Goal: Transaction & Acquisition: Purchase product/service

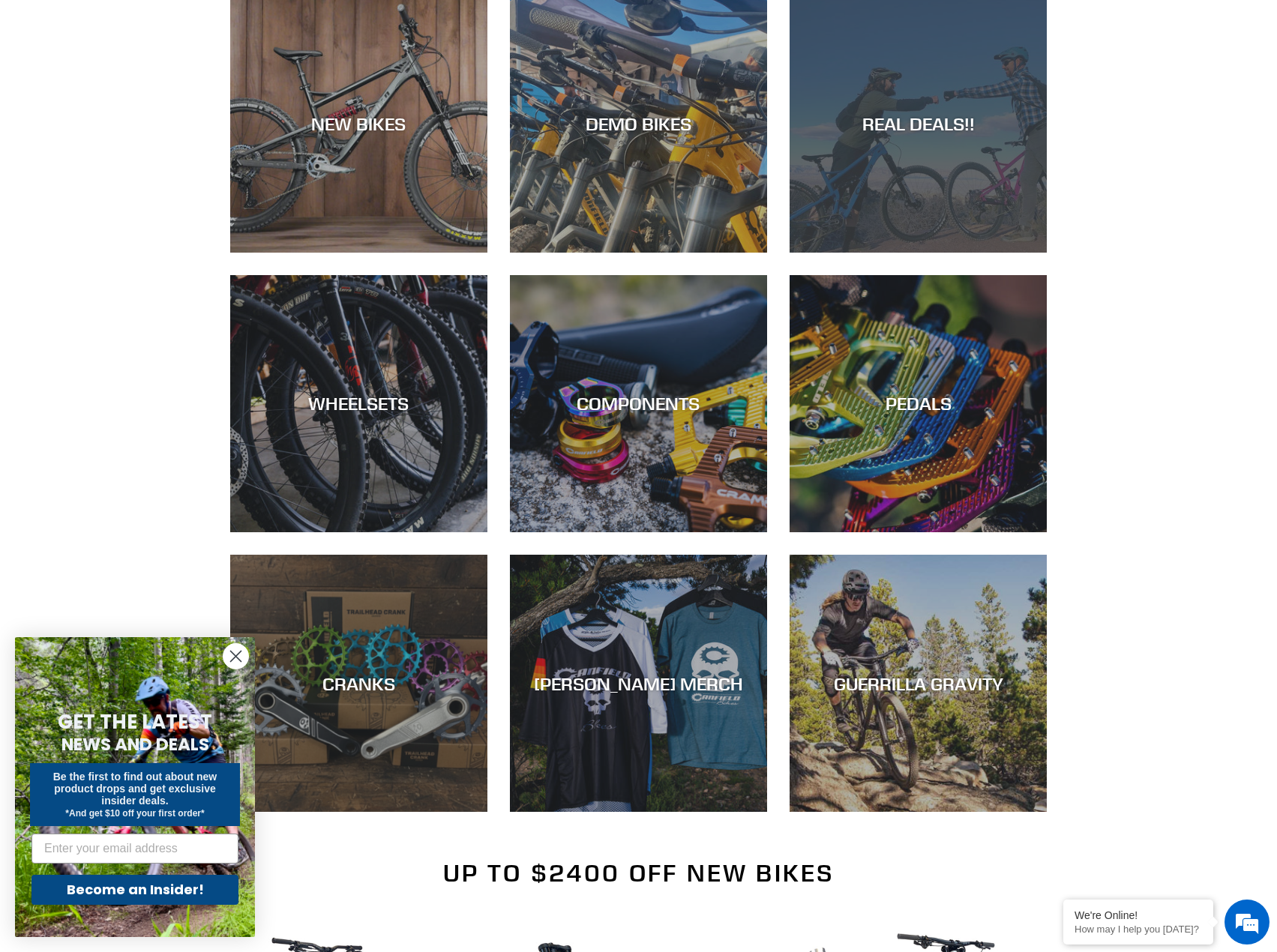
scroll to position [150, 0]
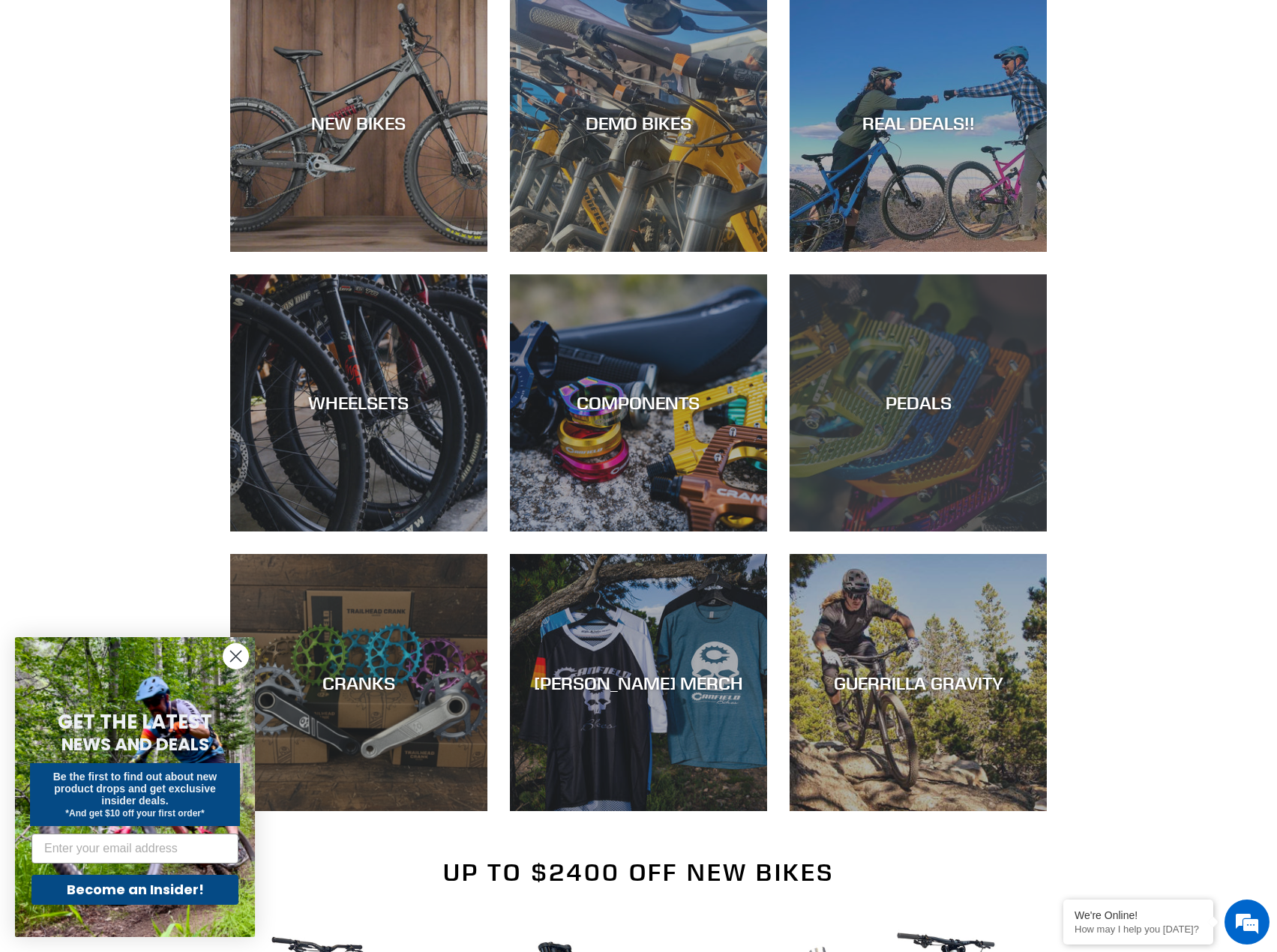
click at [932, 531] on div "PEDALS" at bounding box center [918, 531] width 257 height 0
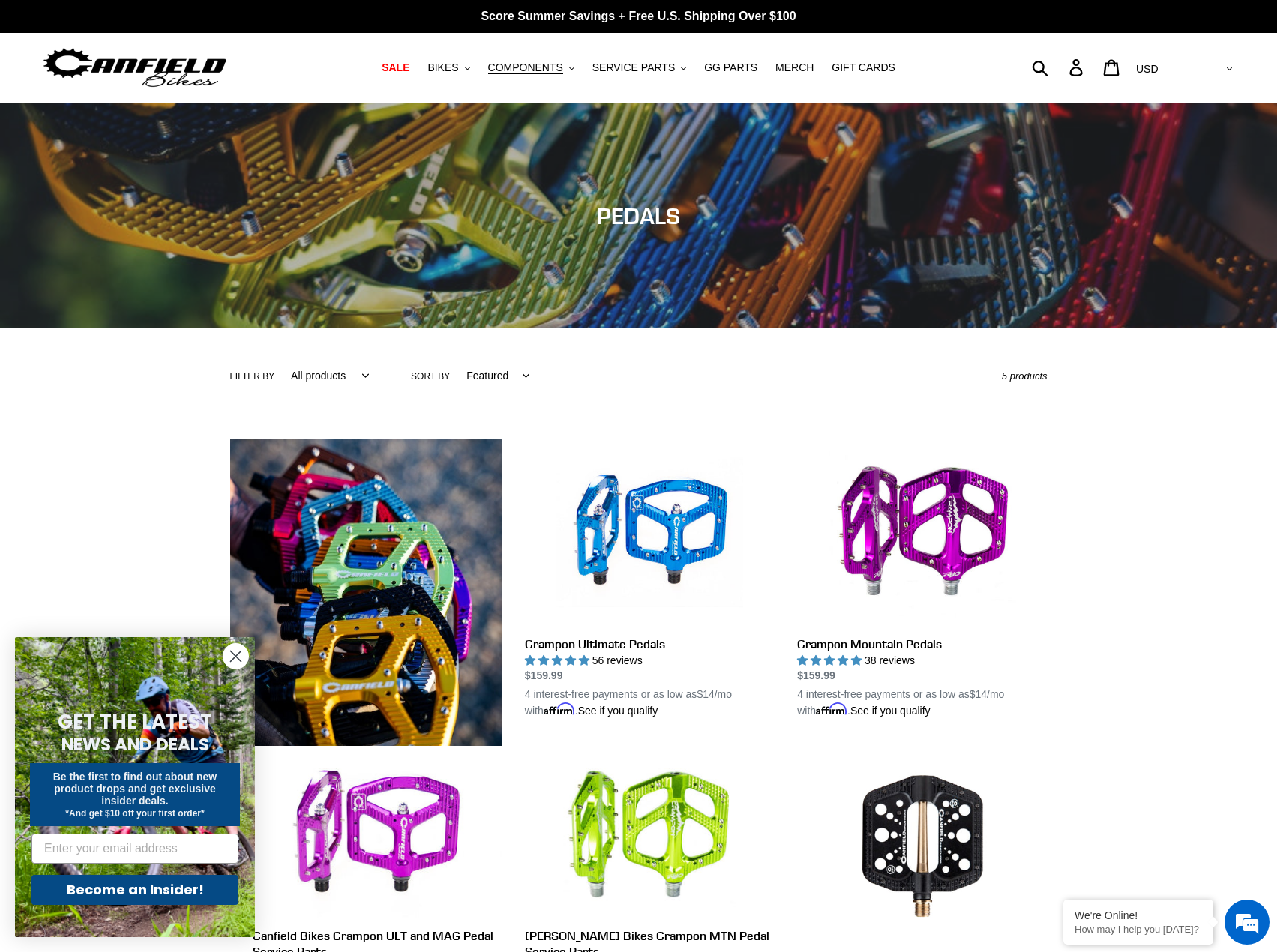
click at [234, 653] on circle "Close dialog" at bounding box center [236, 656] width 25 height 25
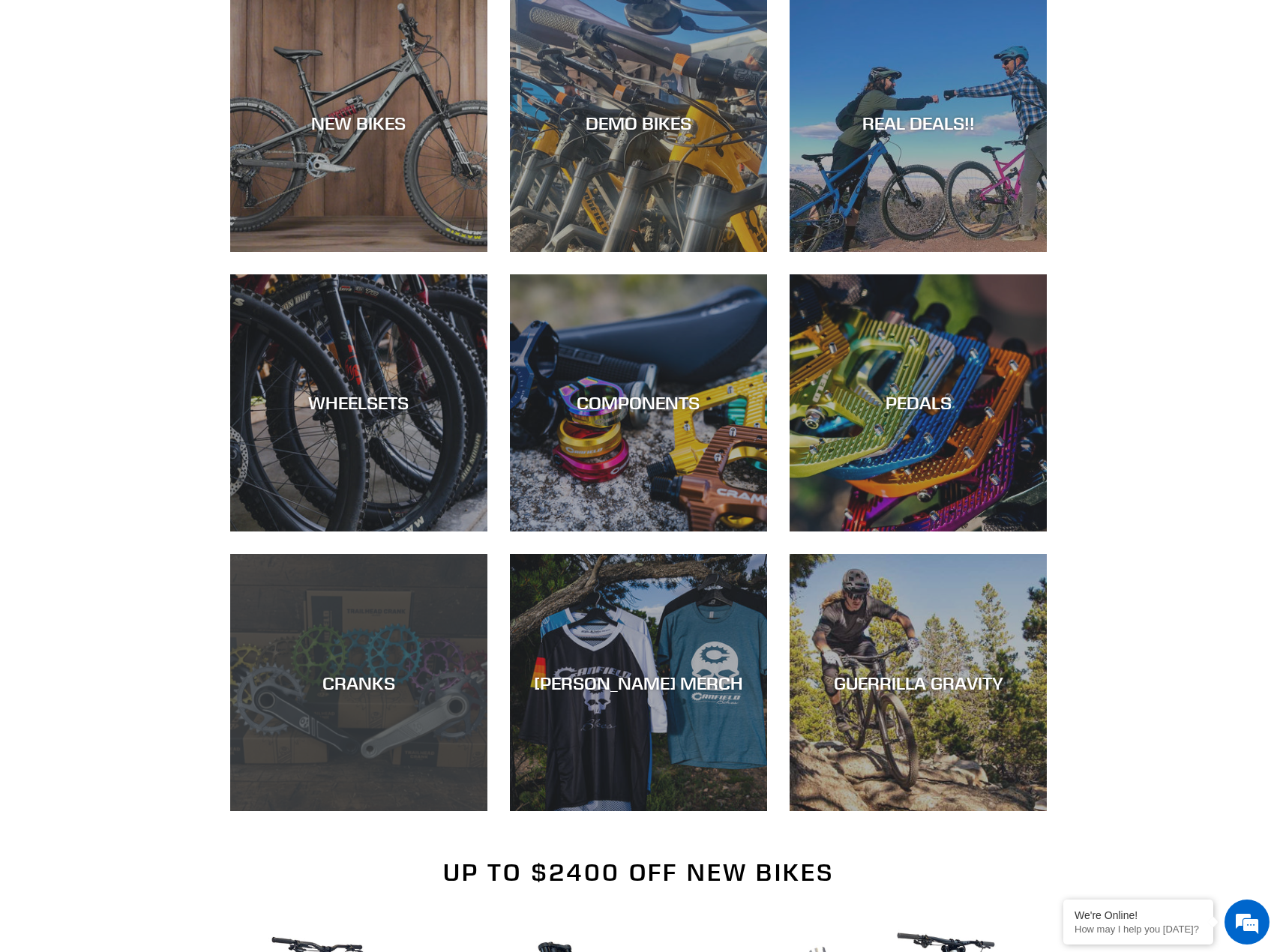
click at [343, 676] on div "CRANKS" at bounding box center [358, 683] width 257 height 22
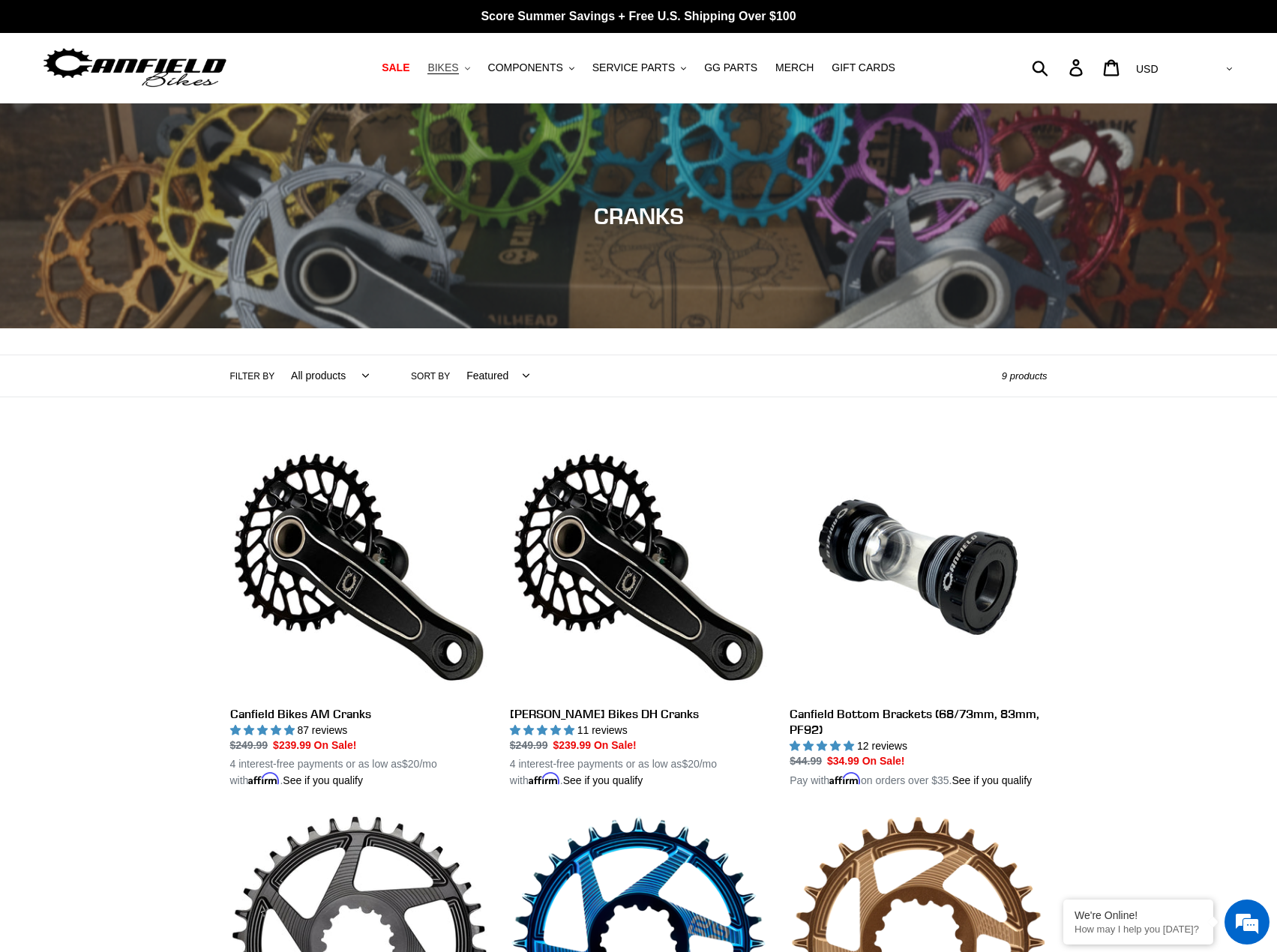
click at [477, 69] on button "BIKES .cls-1{fill:#231f20}" at bounding box center [448, 68] width 57 height 20
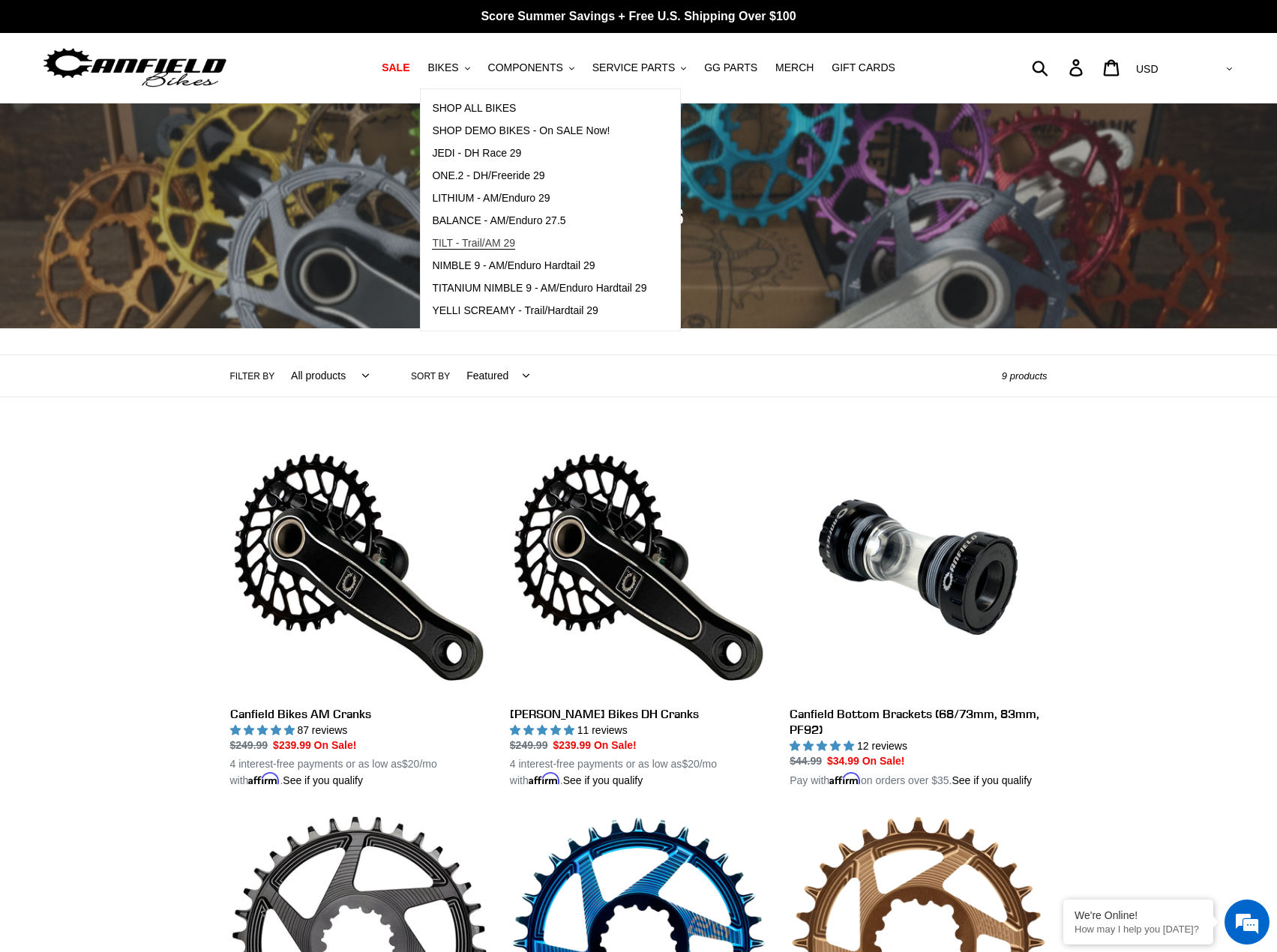
click at [487, 240] on span "TILT - Trail/AM 29" at bounding box center [473, 243] width 83 height 13
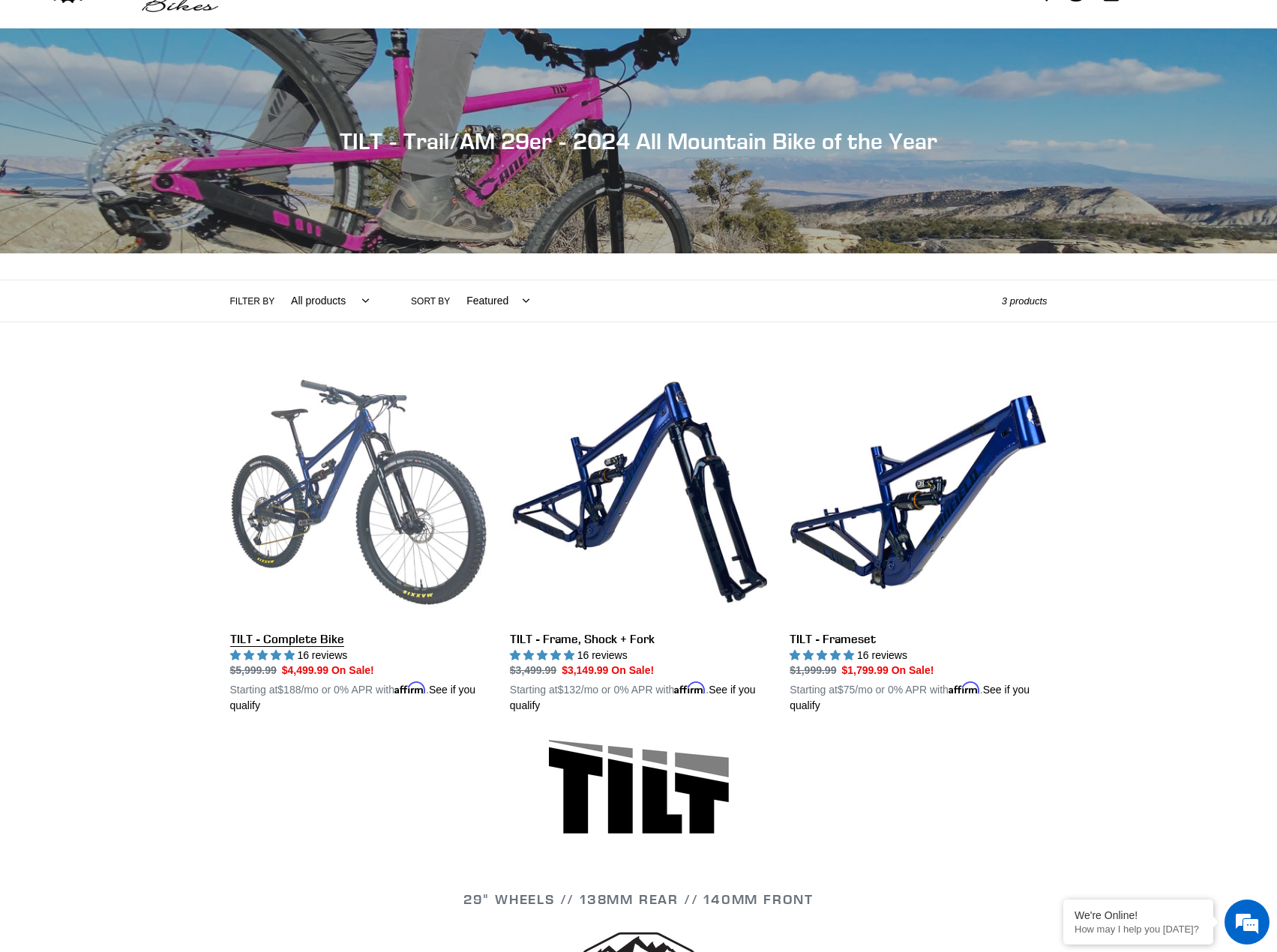
click at [334, 487] on link "TILT - Complete Bike" at bounding box center [358, 539] width 257 height 351
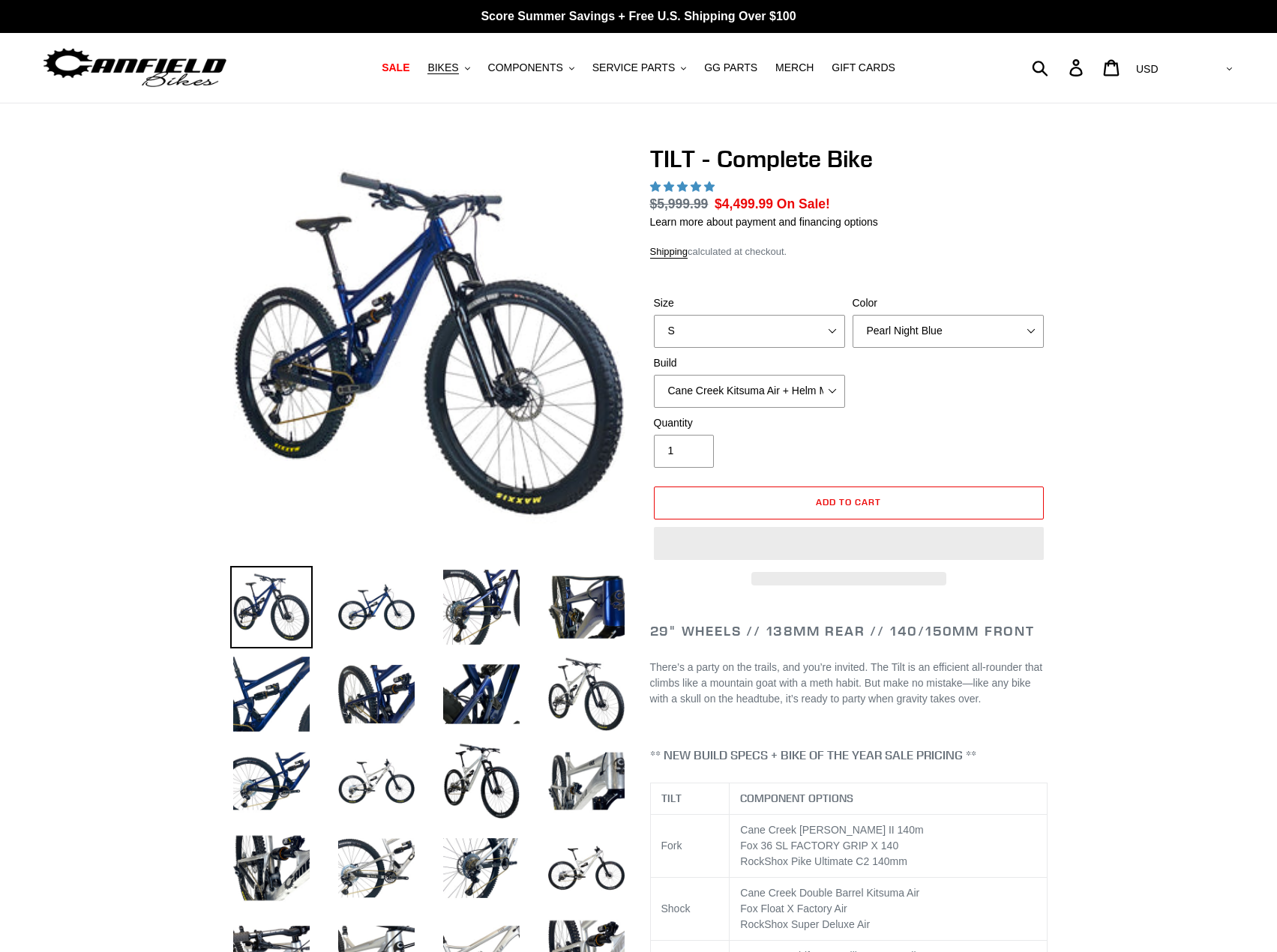
select select "highest-rating"
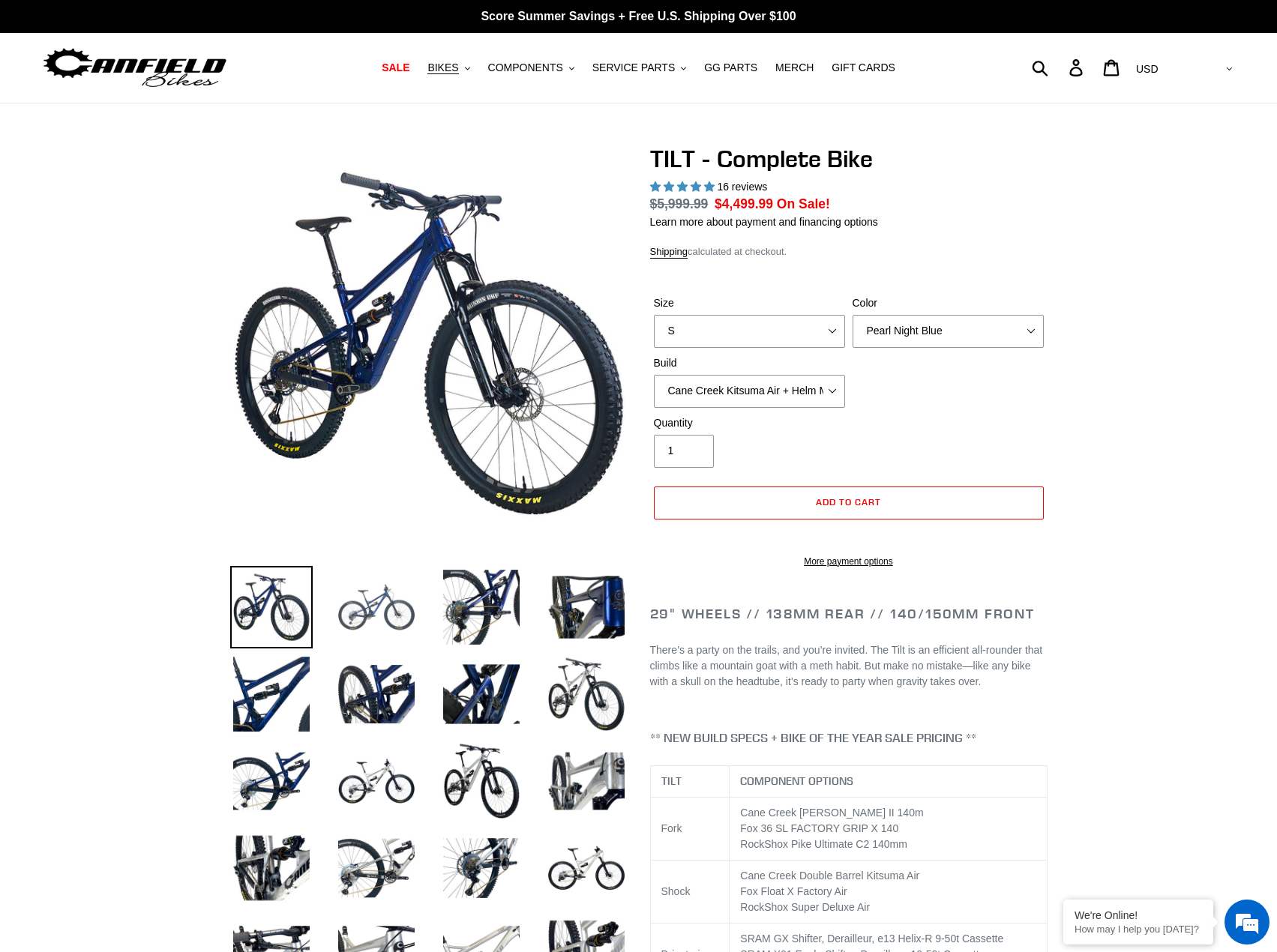
click at [366, 604] on img at bounding box center [377, 608] width 83 height 83
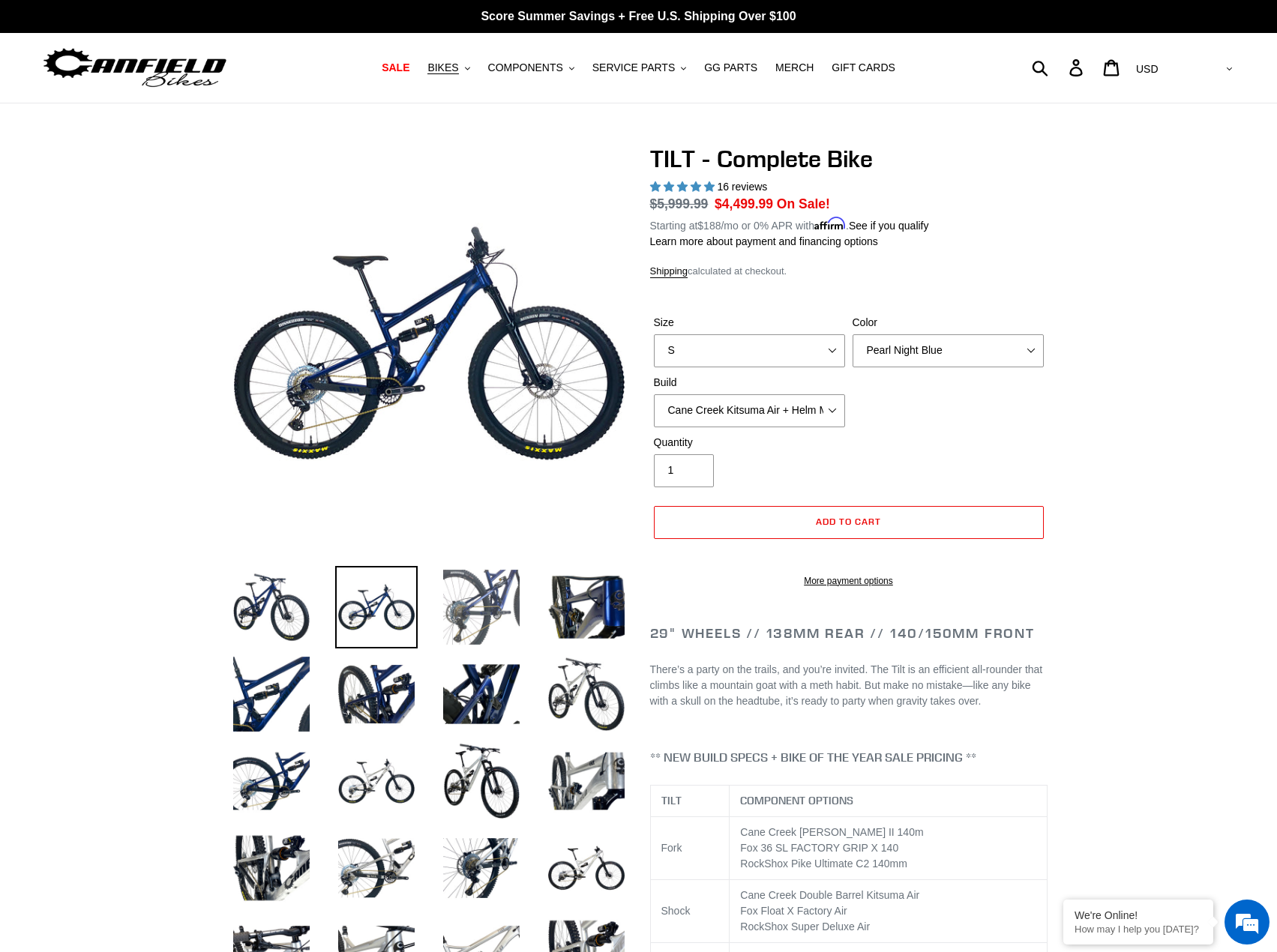
click at [469, 598] on img at bounding box center [482, 608] width 83 height 83
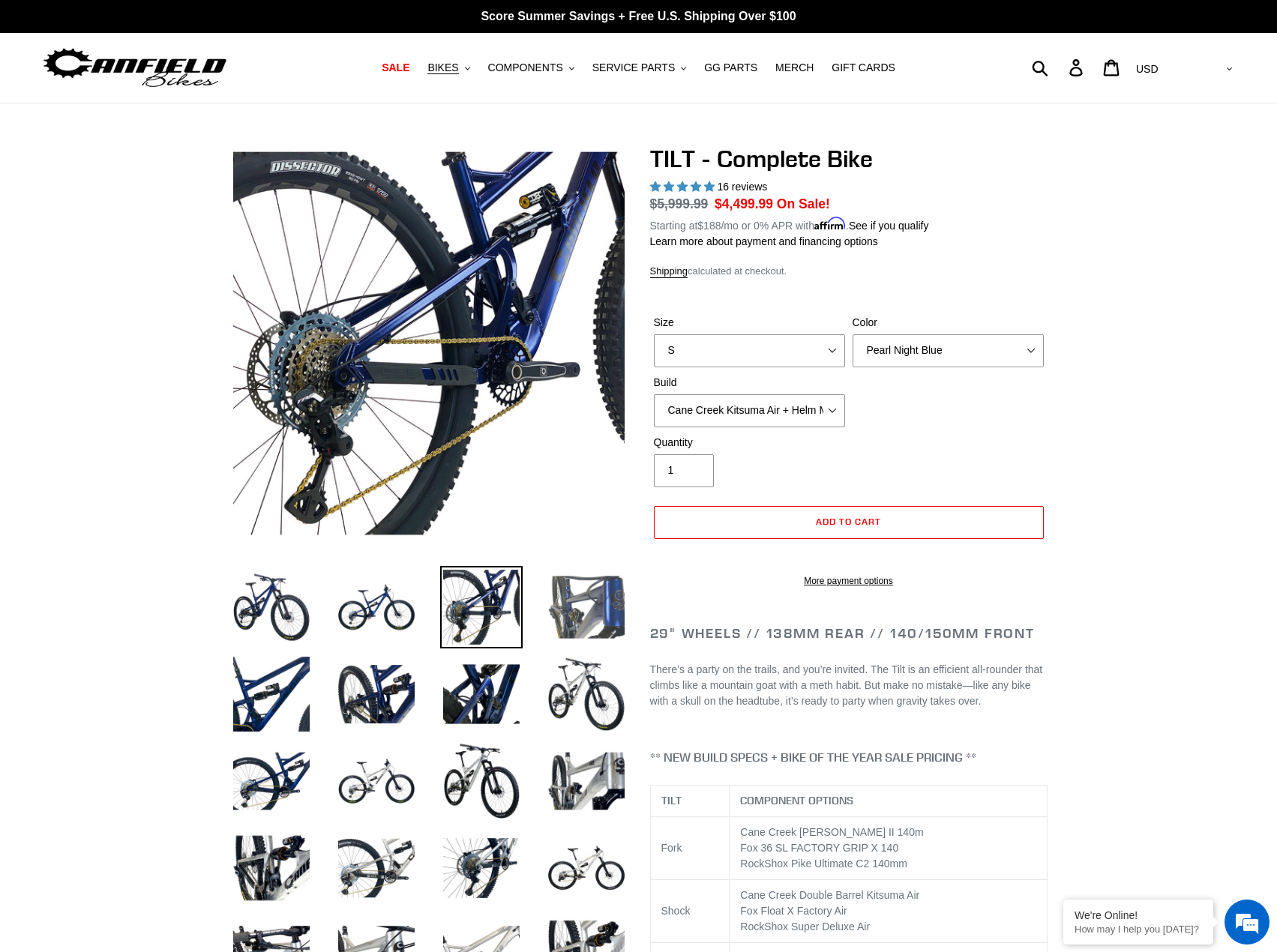
click at [582, 613] on img at bounding box center [586, 608] width 83 height 83
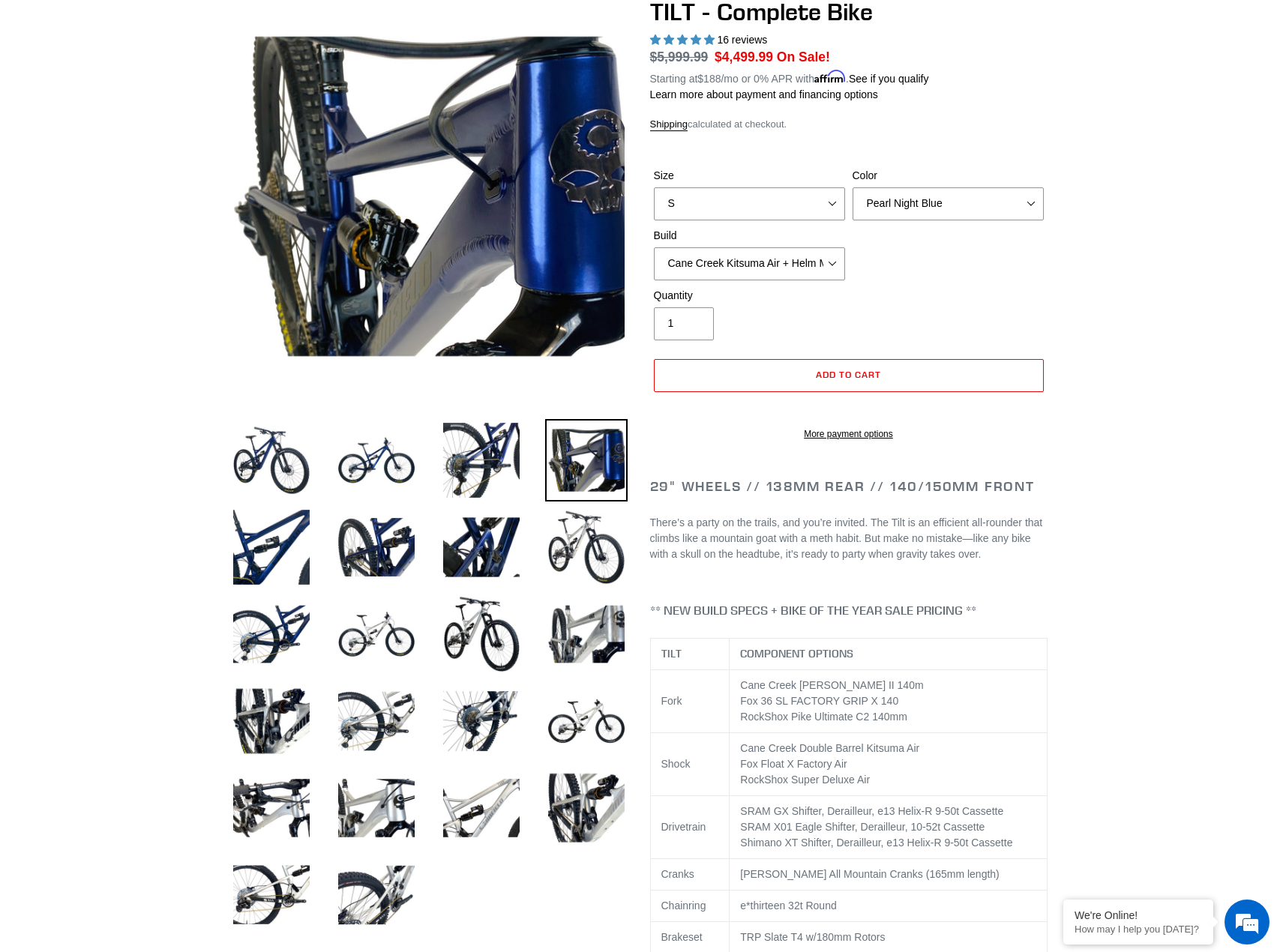
scroll to position [150, 0]
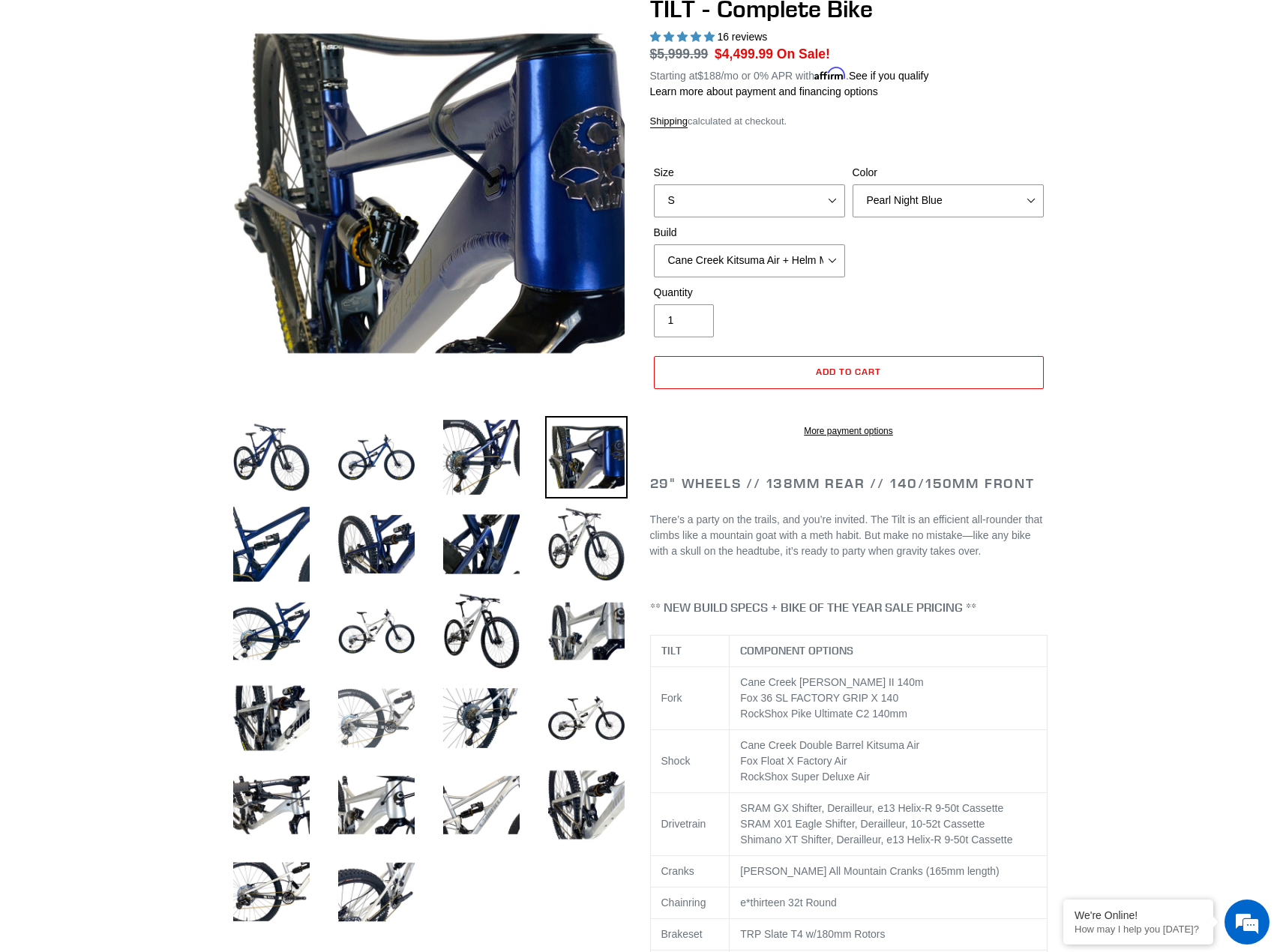
click at [371, 705] on img at bounding box center [377, 718] width 83 height 83
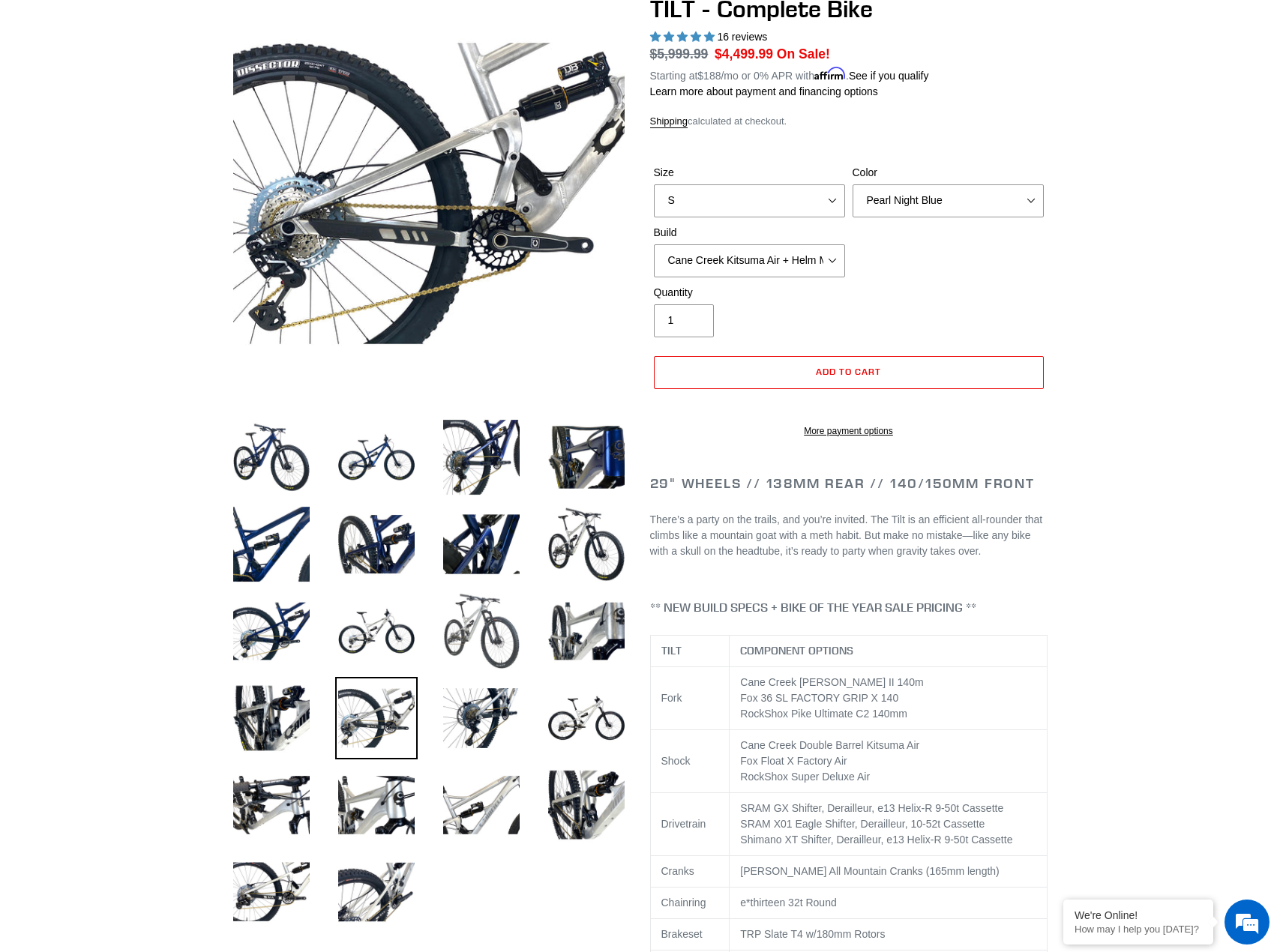
click at [482, 653] on img at bounding box center [482, 632] width 83 height 83
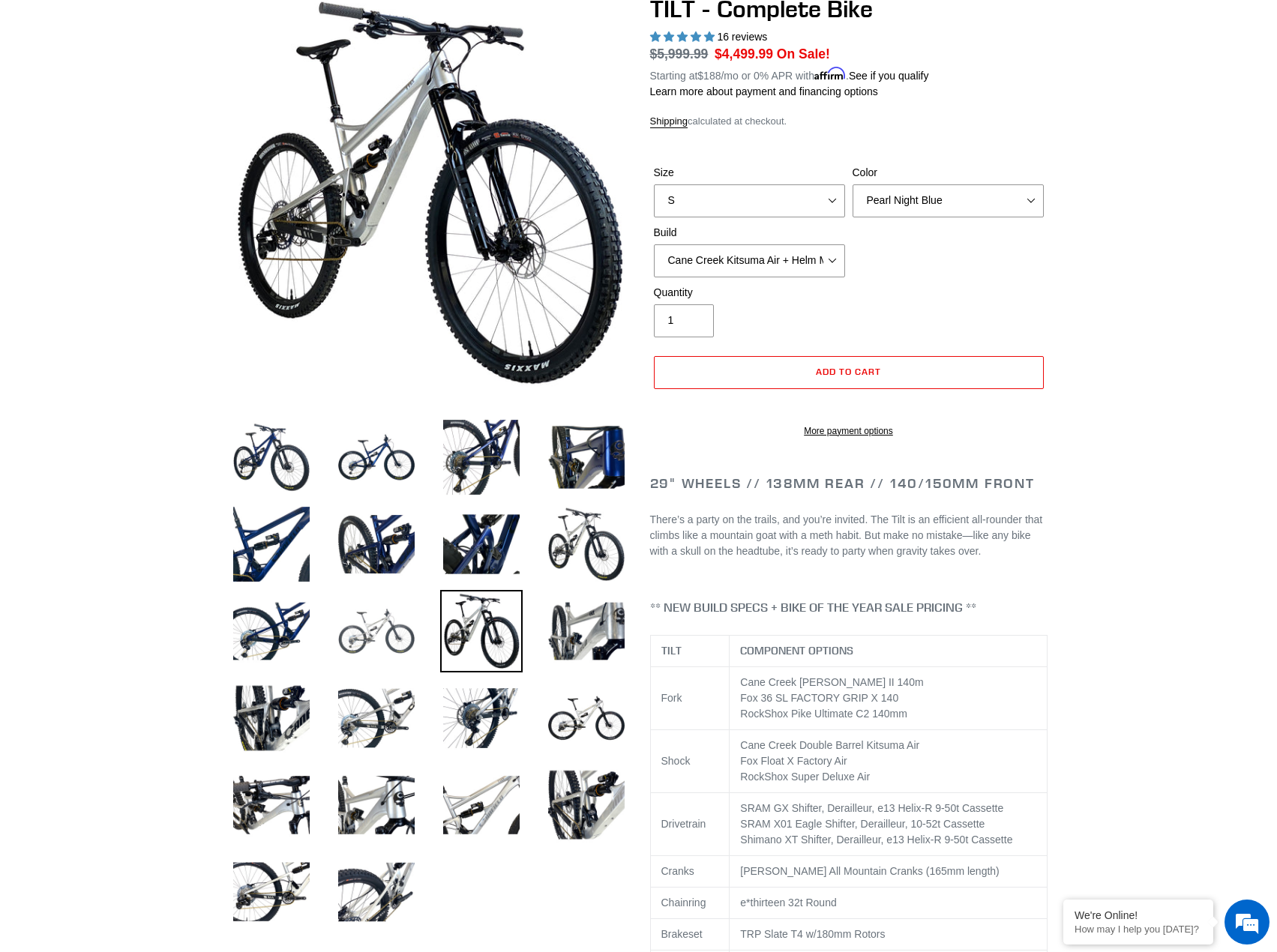
click at [401, 651] on img at bounding box center [377, 632] width 83 height 83
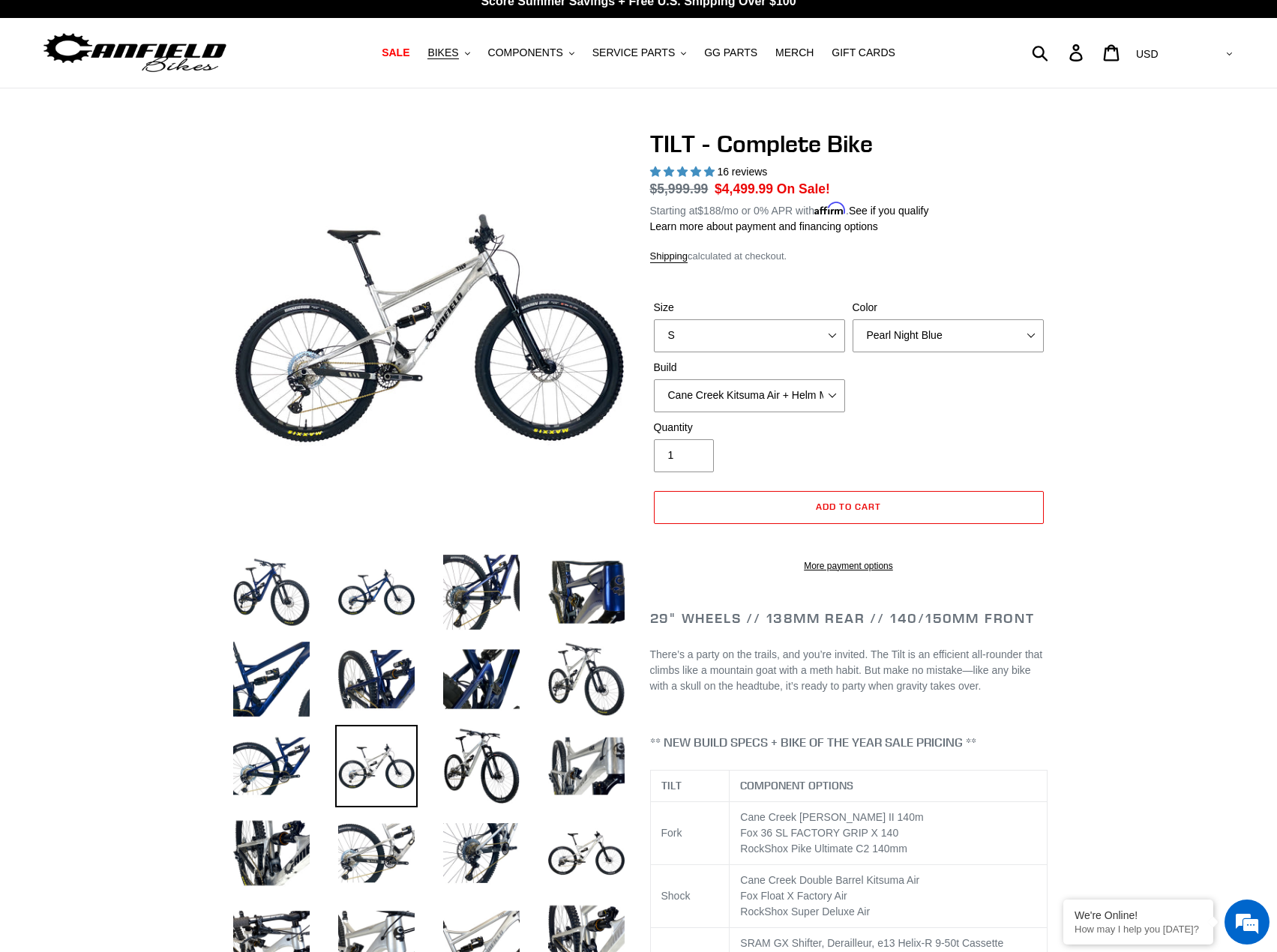
scroll to position [0, 0]
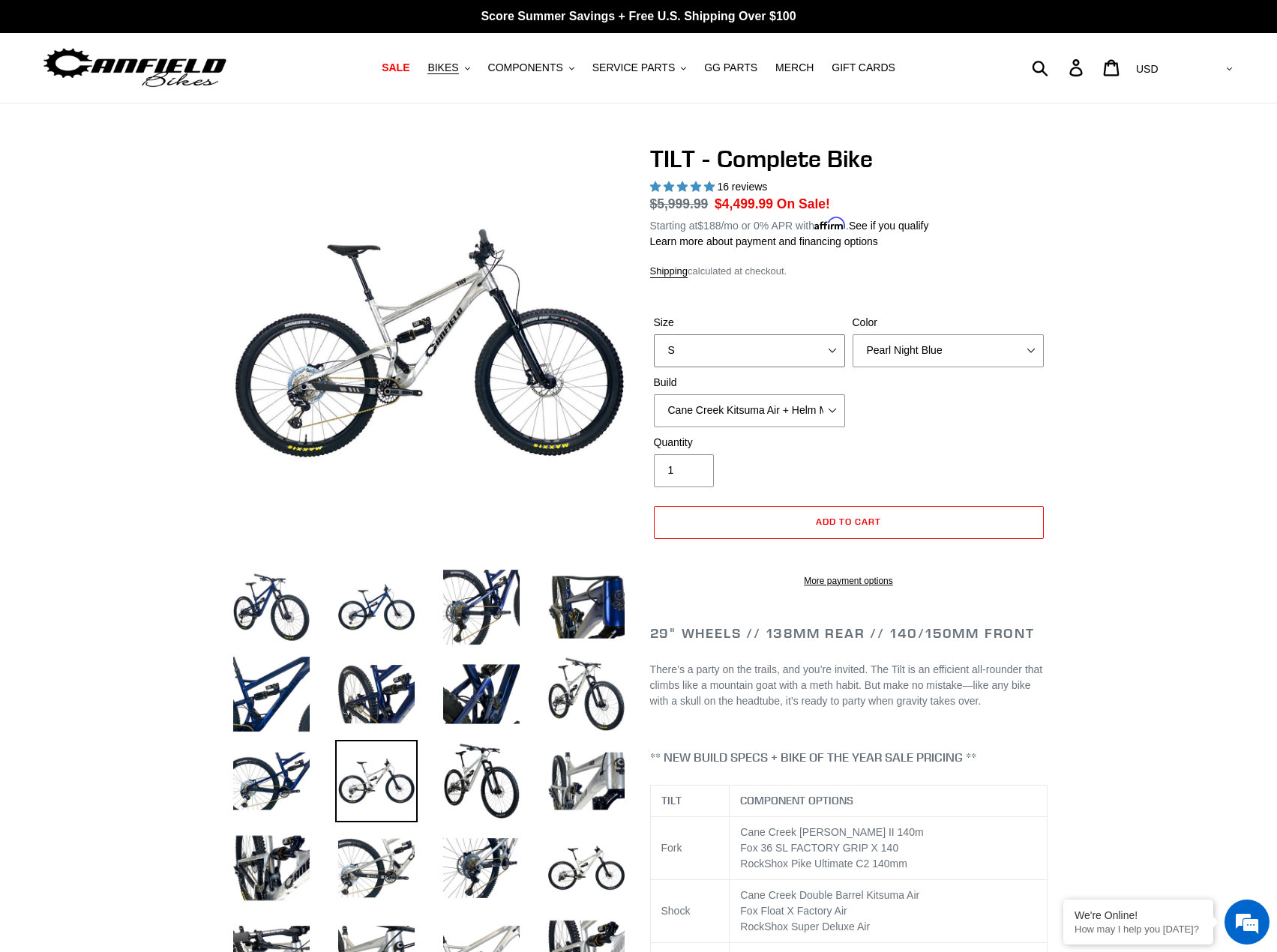
click at [832, 344] on select "S M L" at bounding box center [749, 351] width 192 height 33
select select "M"
click at [654, 334] on select "S M L" at bounding box center [749, 351] width 192 height 33
click at [1029, 346] on select "Pearl Night Blue Stealth Silver Raw" at bounding box center [948, 351] width 192 height 33
select select "Raw"
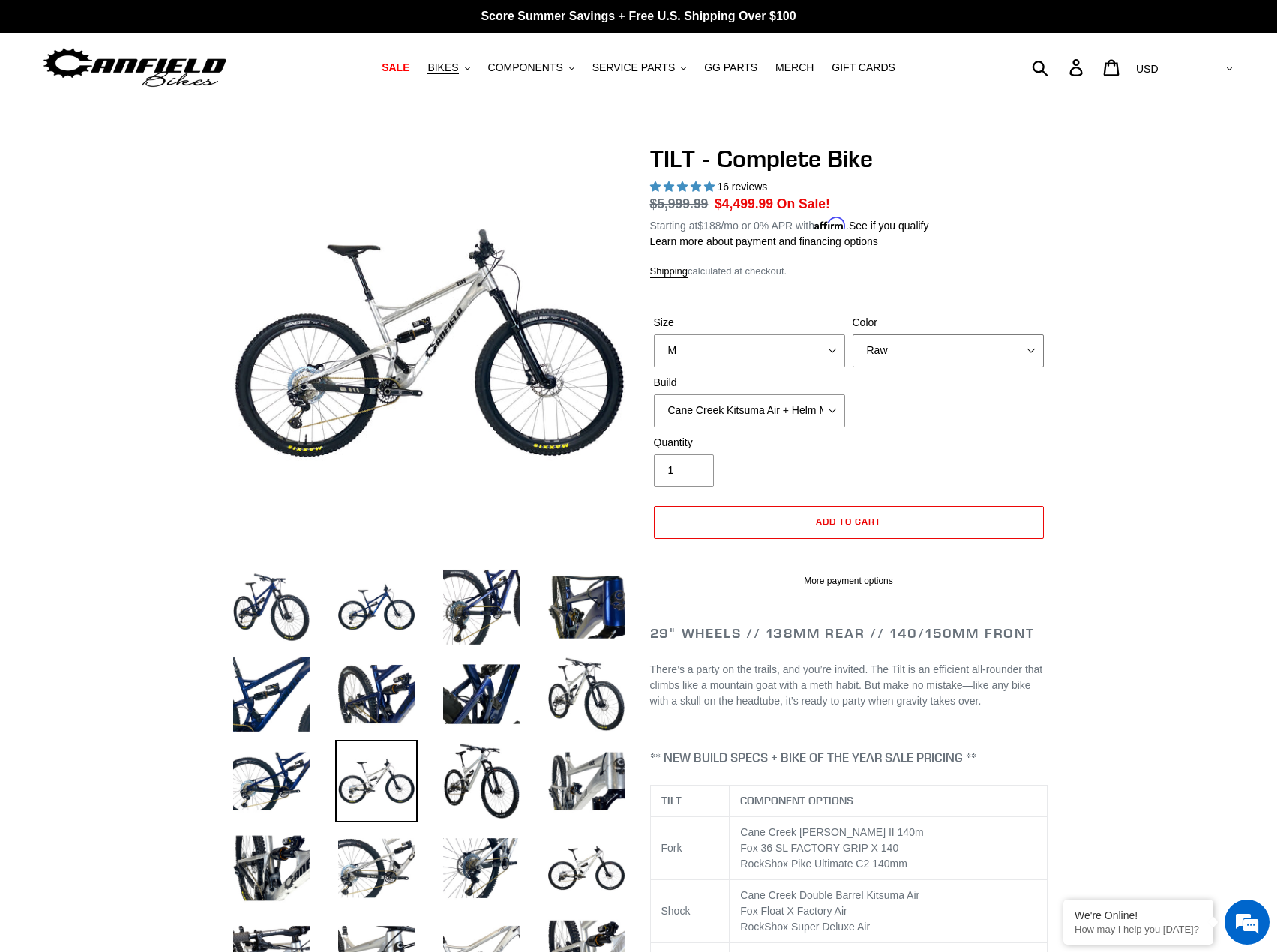
click at [853, 334] on select "Pearl Night Blue Stealth Silver Raw" at bounding box center [948, 351] width 192 height 33
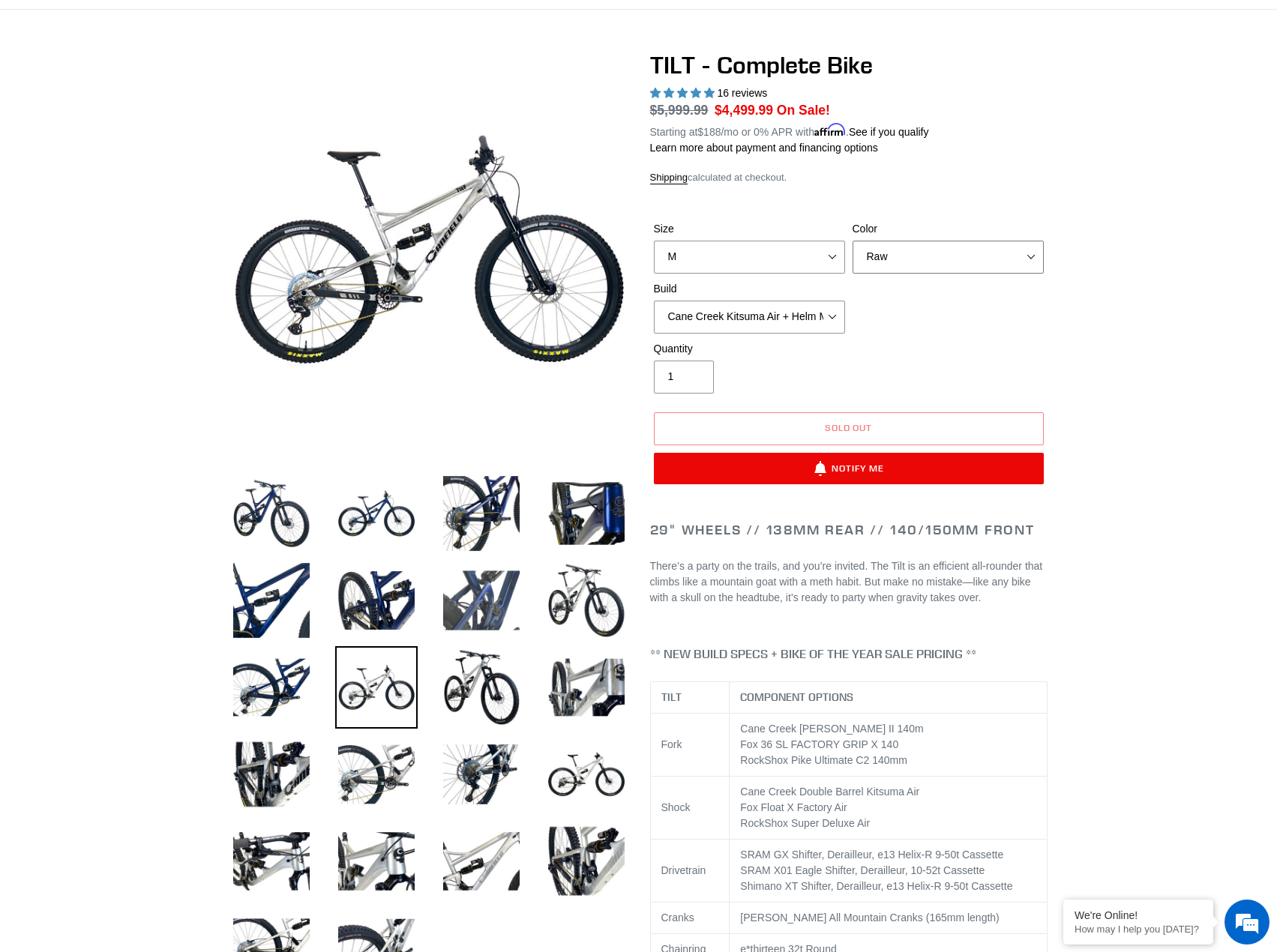
scroll to position [225, 0]
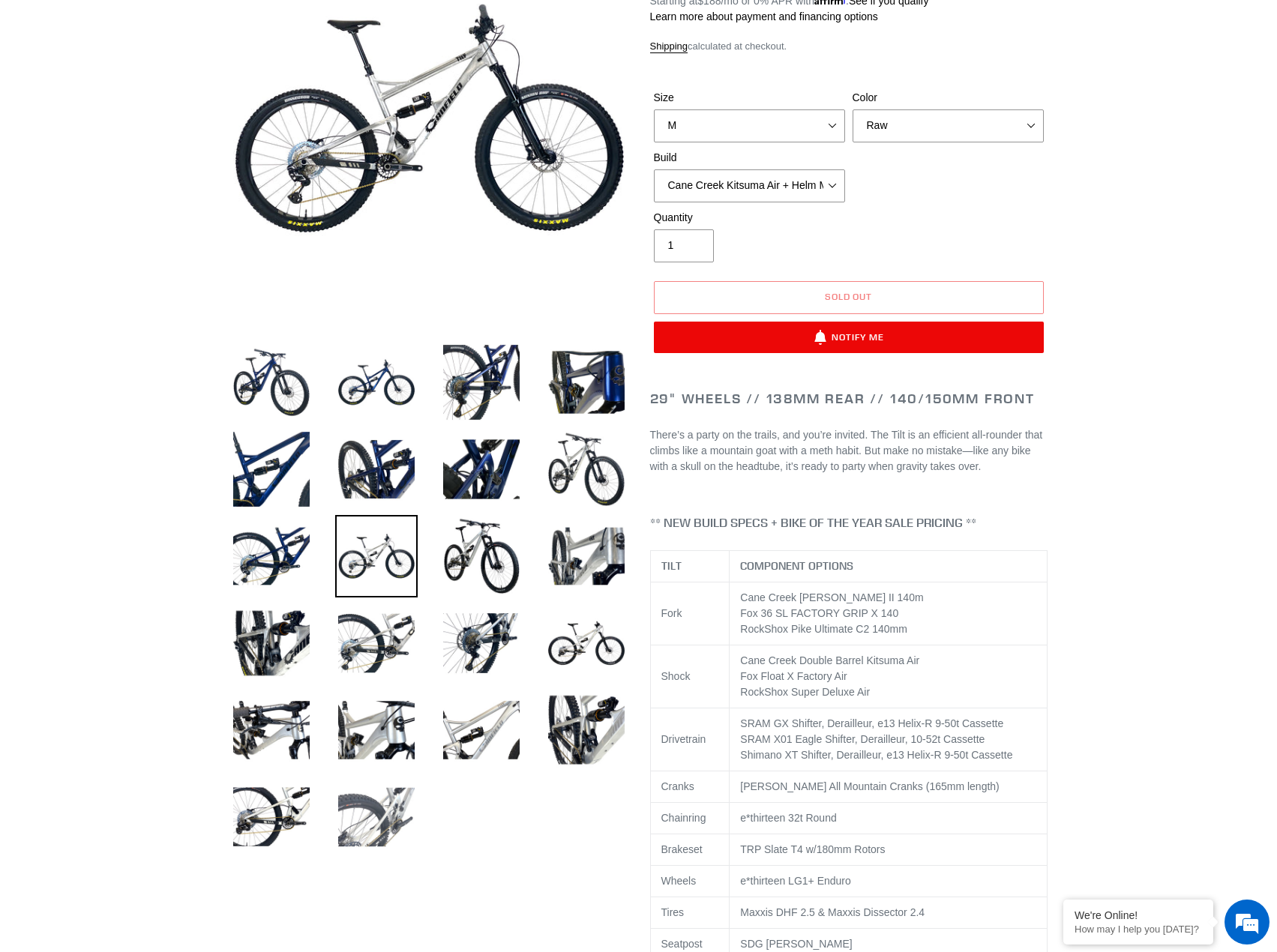
click at [373, 814] on img at bounding box center [377, 818] width 83 height 83
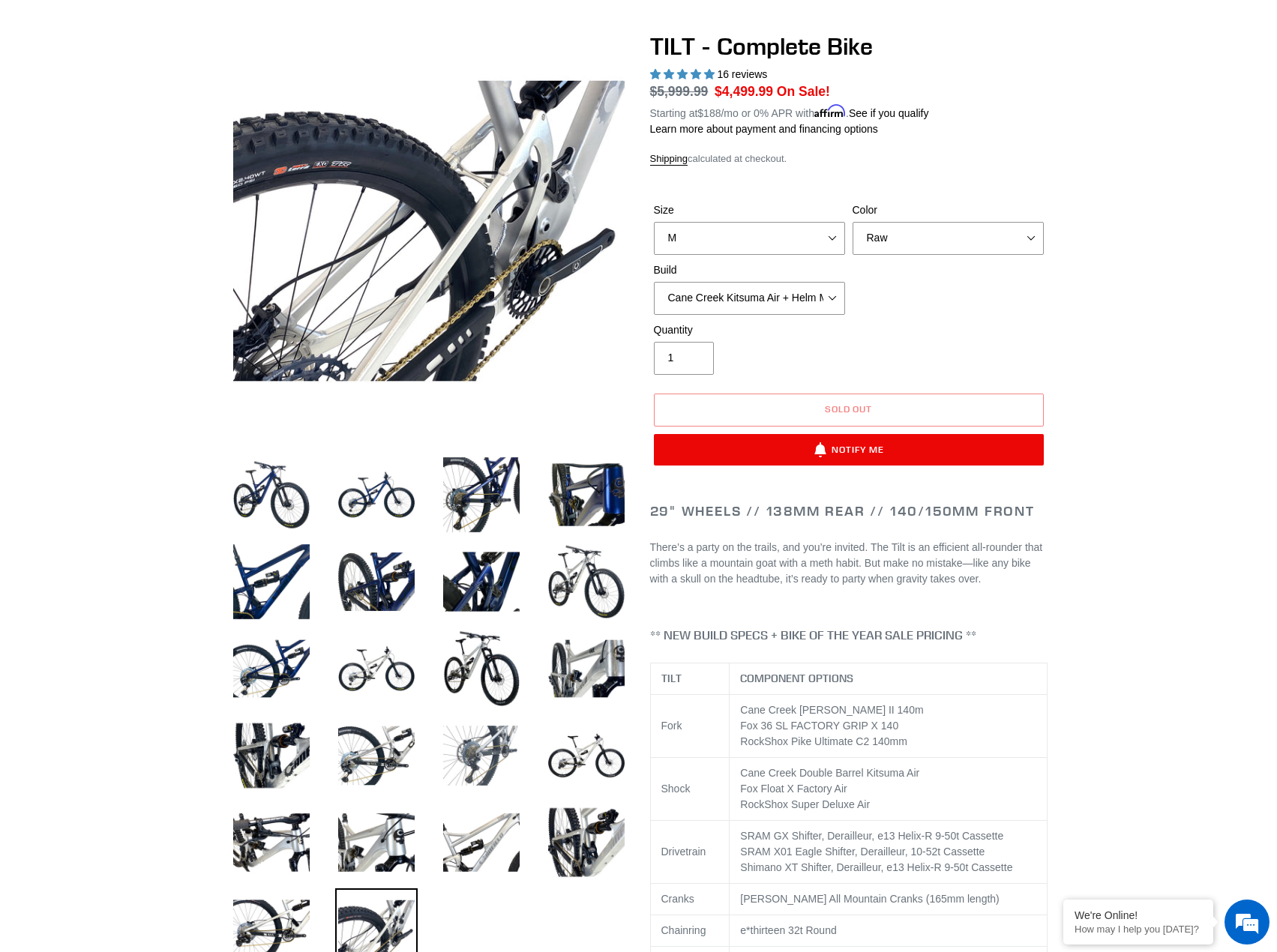
scroll to position [0, 0]
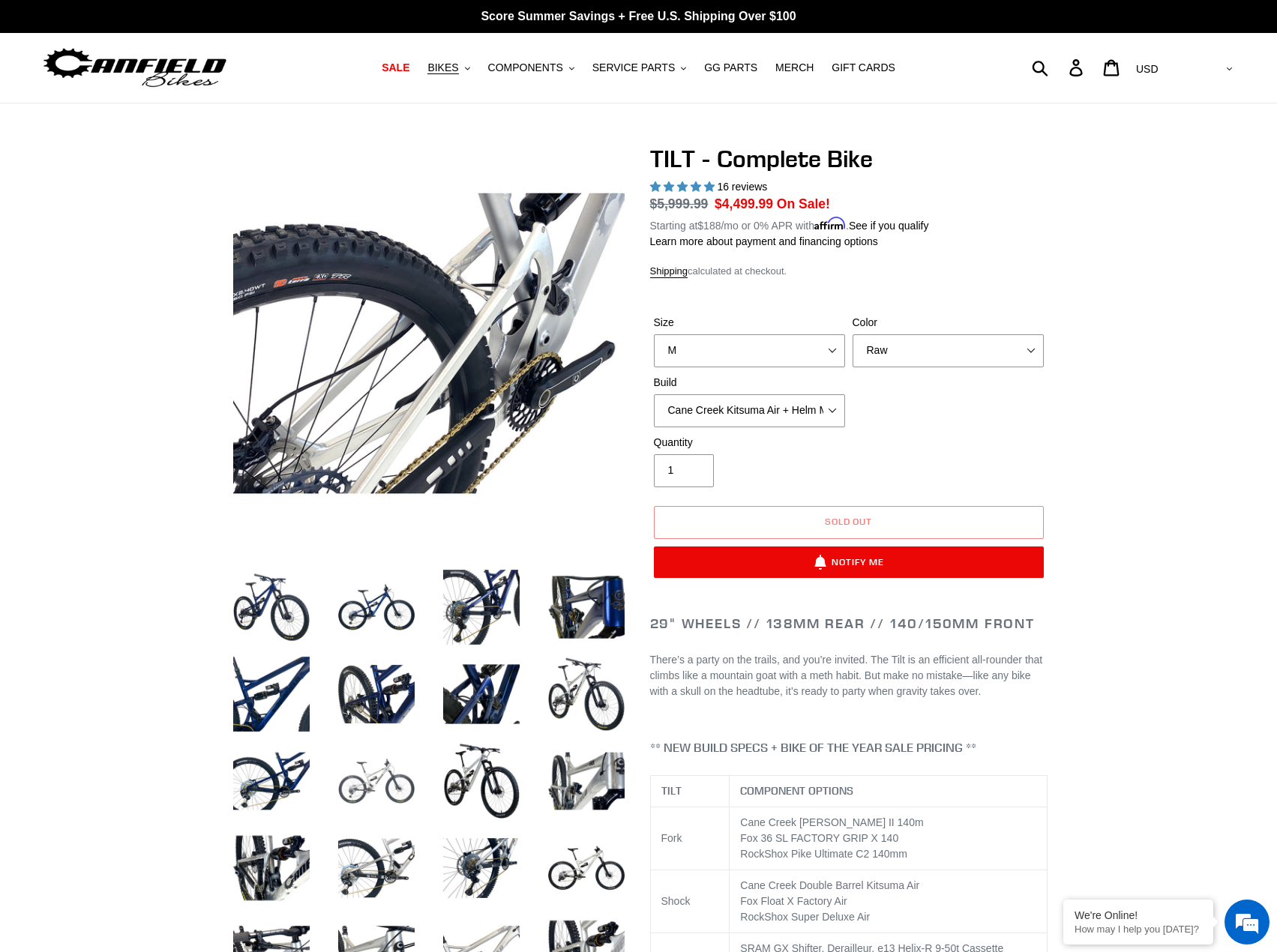
click at [371, 772] on img at bounding box center [377, 782] width 83 height 83
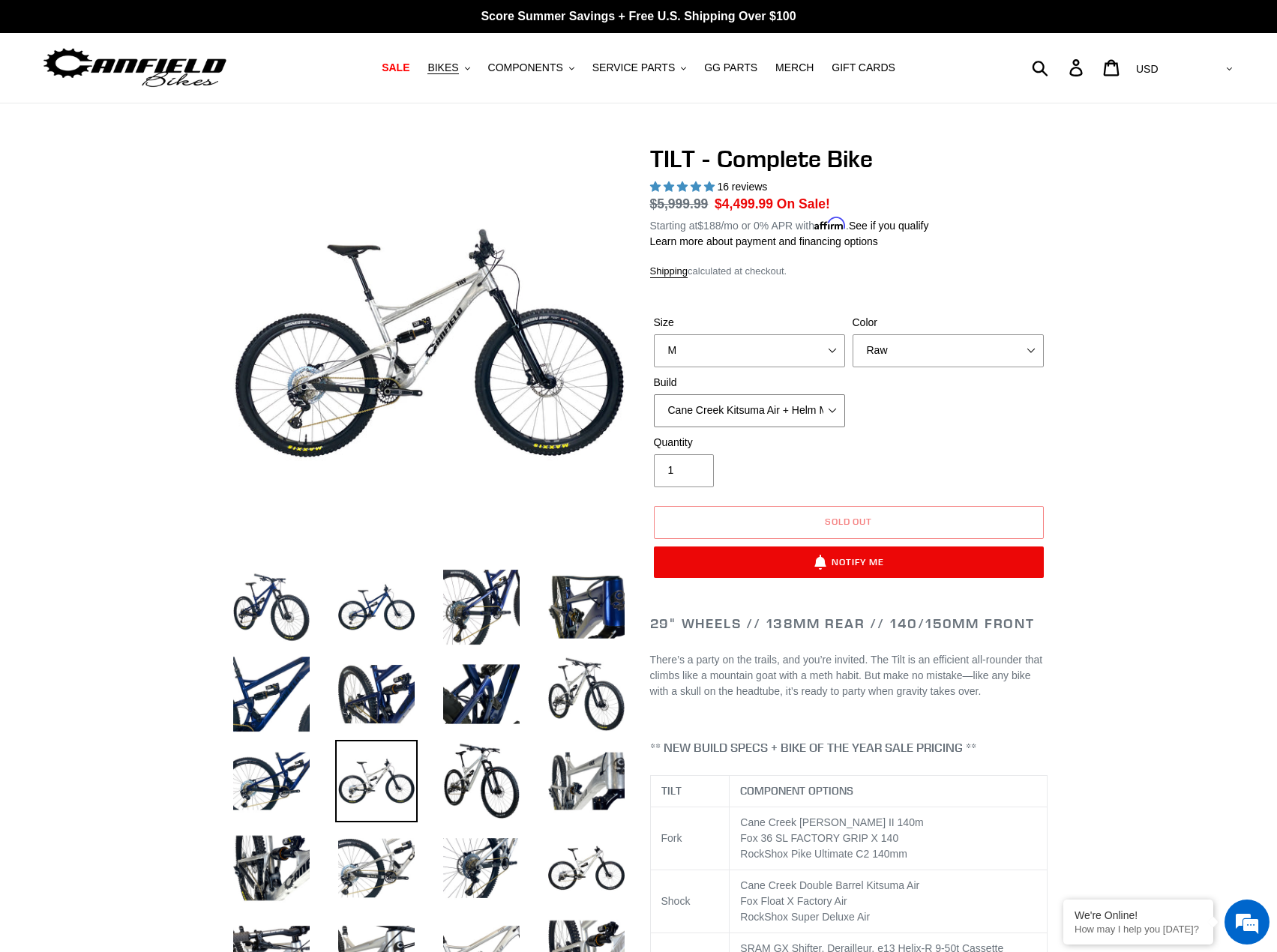
click at [834, 404] on select "Cane Creek Kitsuma Air + Helm MKII 140 + SRAM GX Cane Creek Kitsuma Air + Helm …" at bounding box center [749, 411] width 192 height 33
select select "RockShox SD ULT + Pike ULT 140 + Shimano XT"
click at [654, 394] on select "Cane Creek Kitsuma Air + Helm MKII 140 + SRAM GX Cane Creek Kitsuma Air + Helm …" at bounding box center [749, 411] width 192 height 33
click at [1035, 345] on select "Pearl Night Blue Stealth Silver Raw" at bounding box center [948, 351] width 192 height 33
select select "Pearl Night Blue"
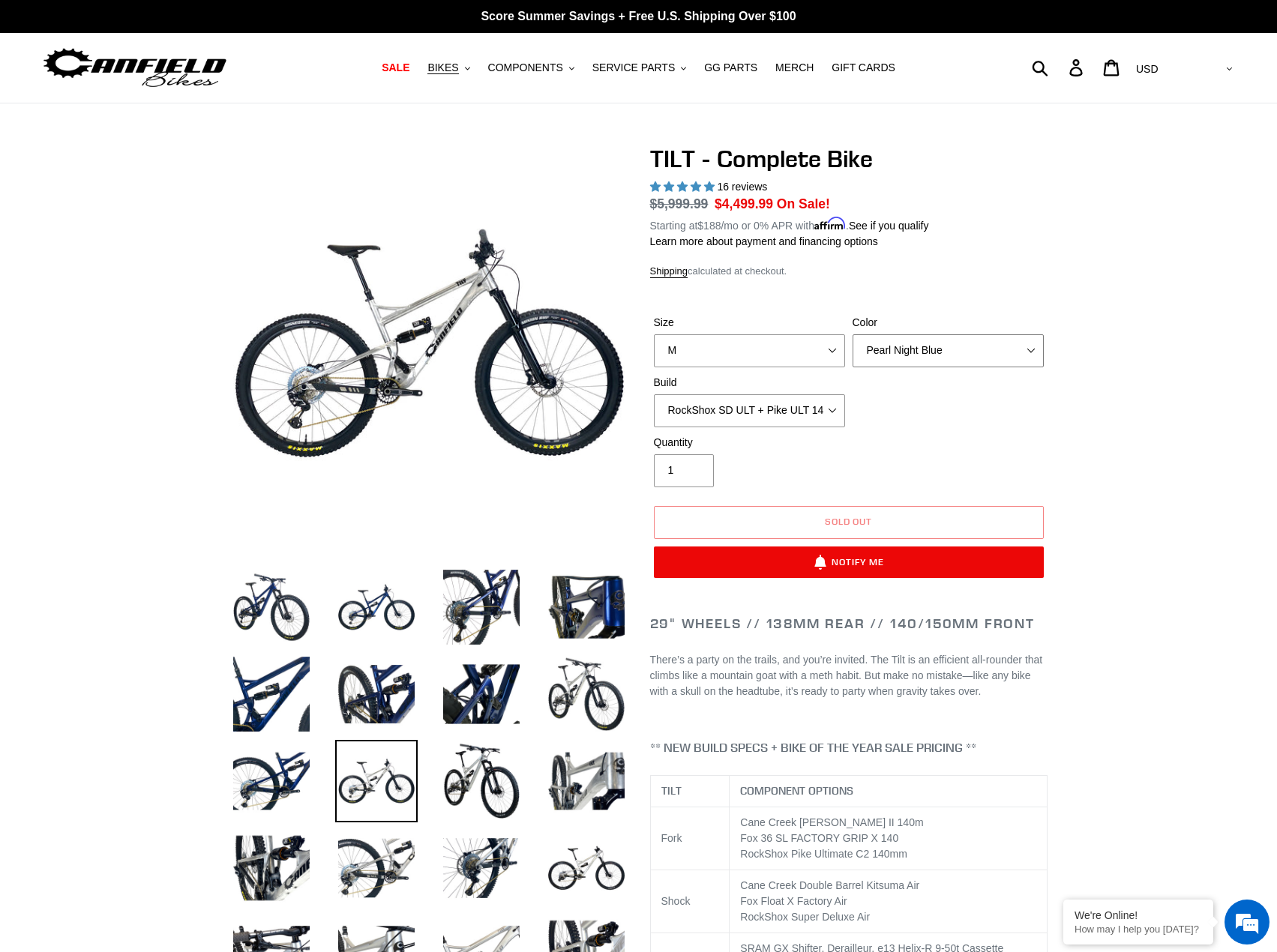
click at [853, 334] on select "Pearl Night Blue Stealth Silver Raw" at bounding box center [948, 351] width 192 height 33
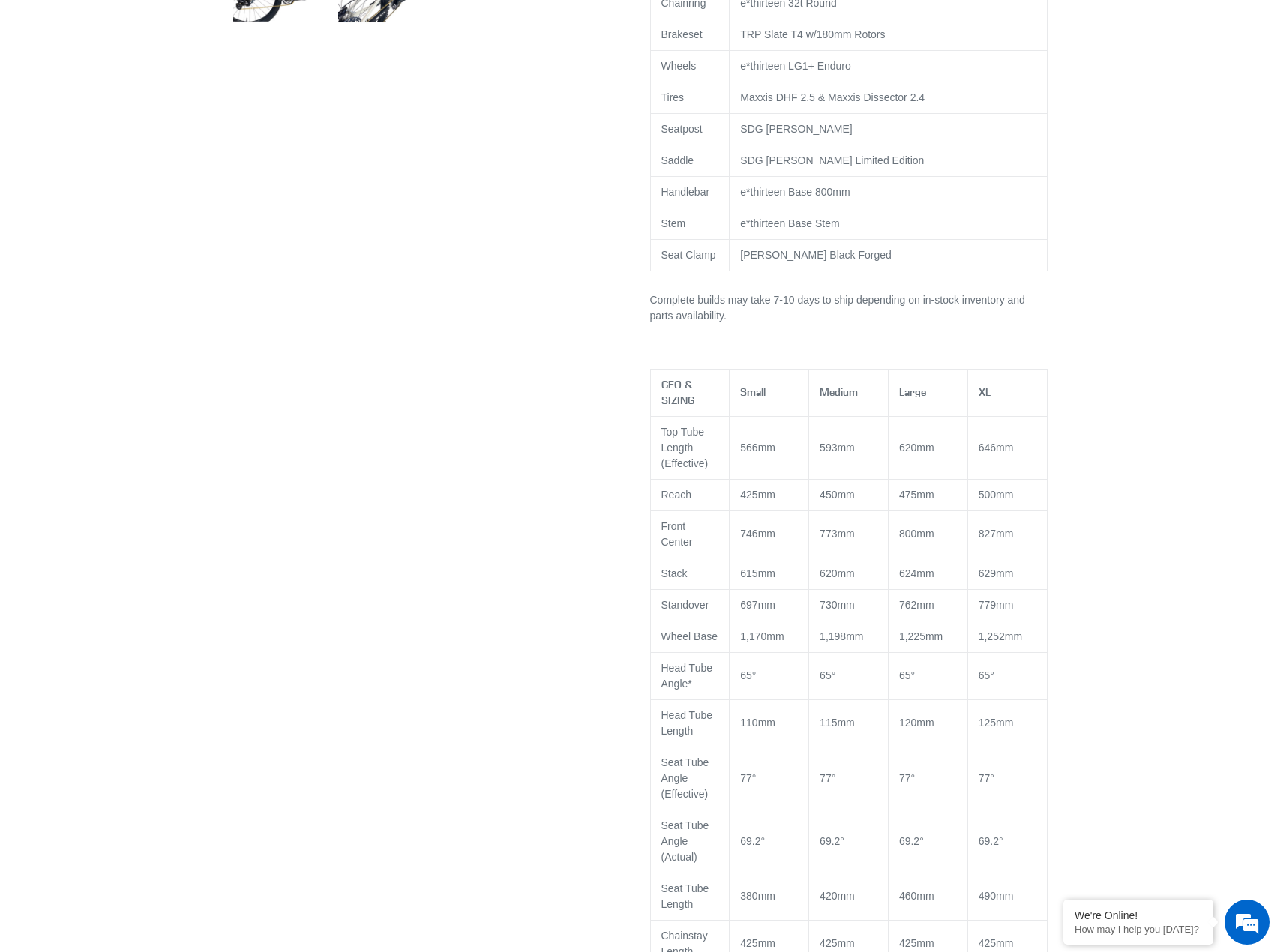
scroll to position [1200, 0]
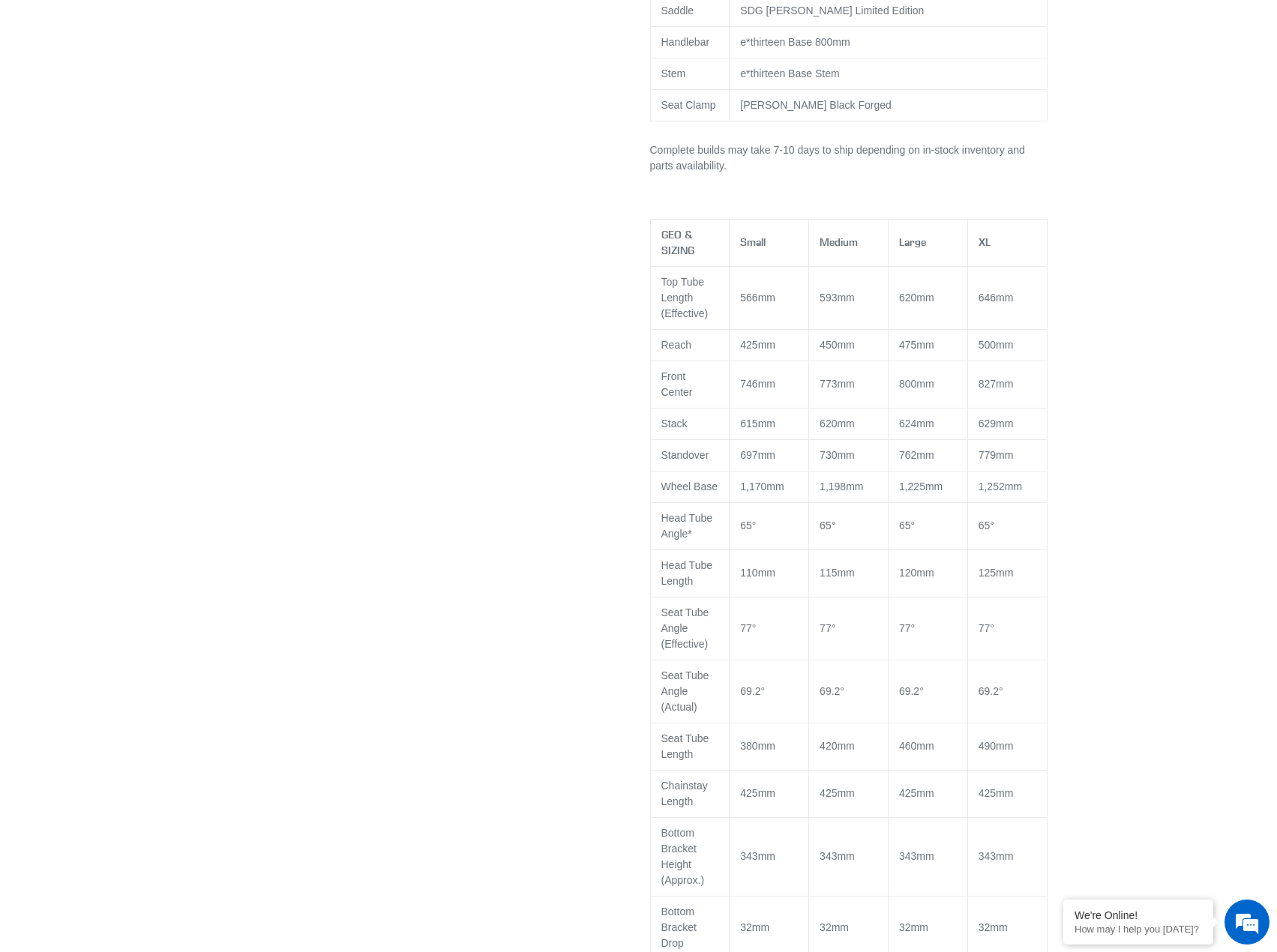
click at [1178, 135] on div at bounding box center [638, 346] width 1277 height 2804
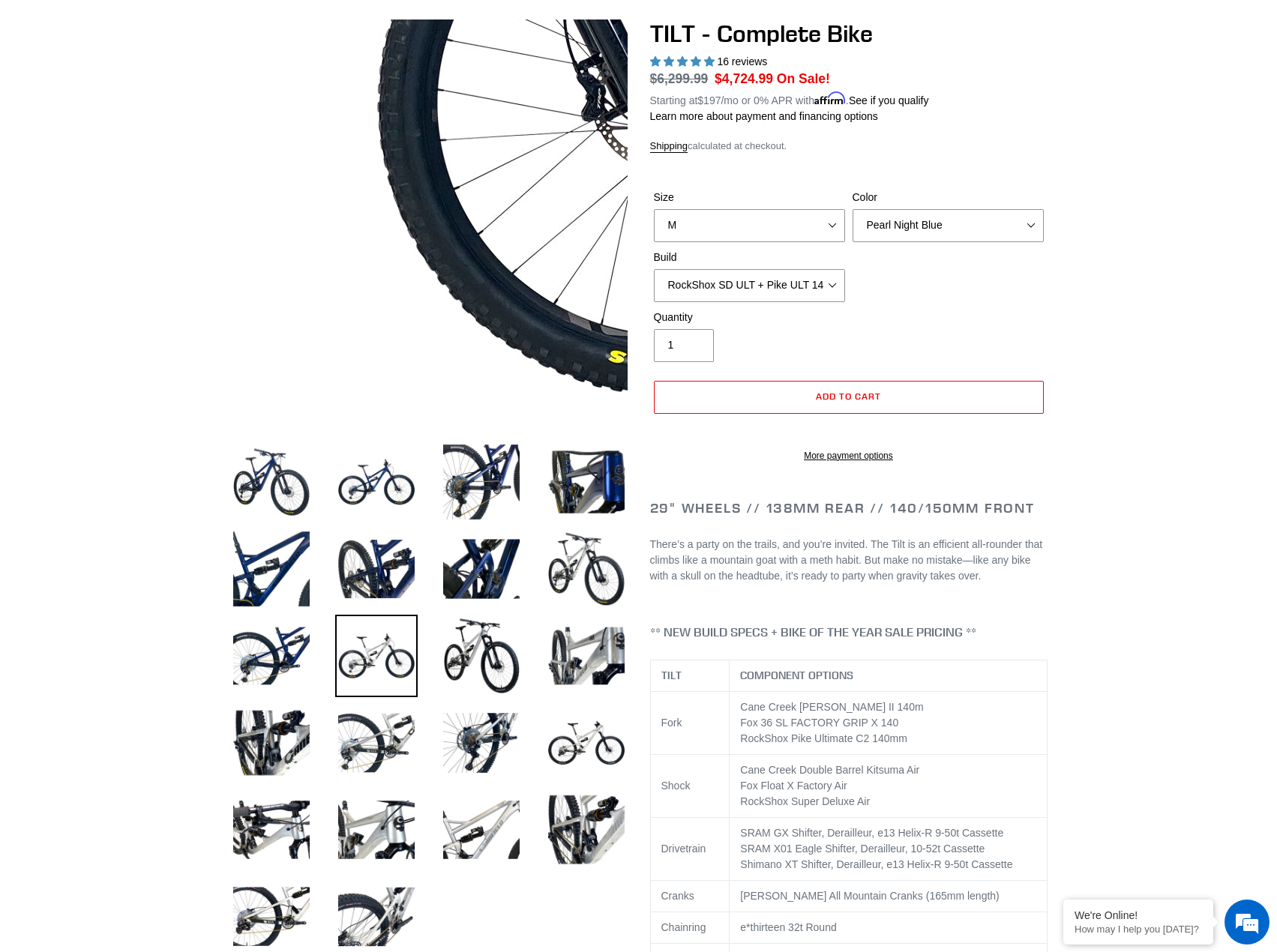
scroll to position [0, 0]
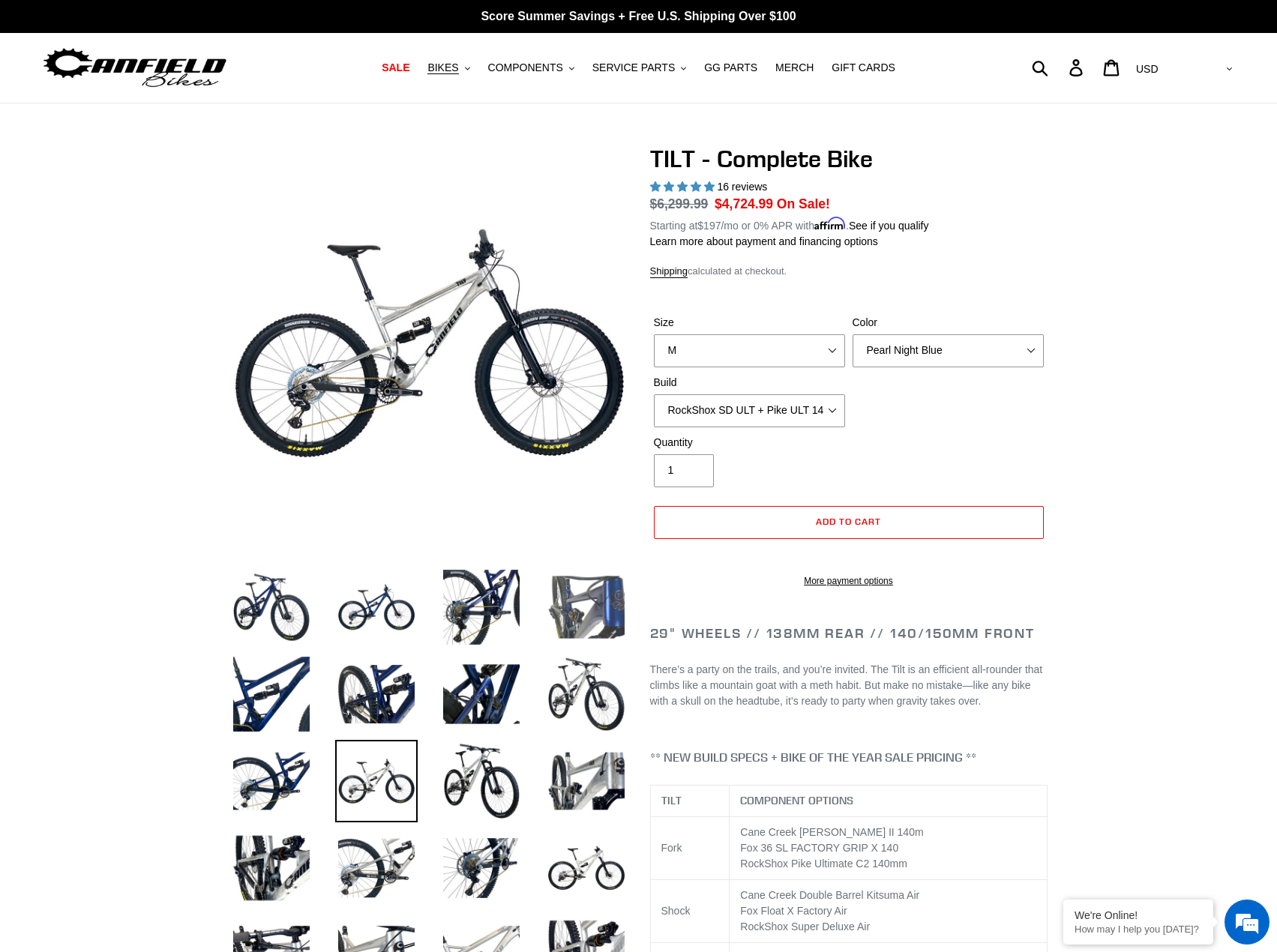
click at [558, 613] on img at bounding box center [586, 608] width 83 height 83
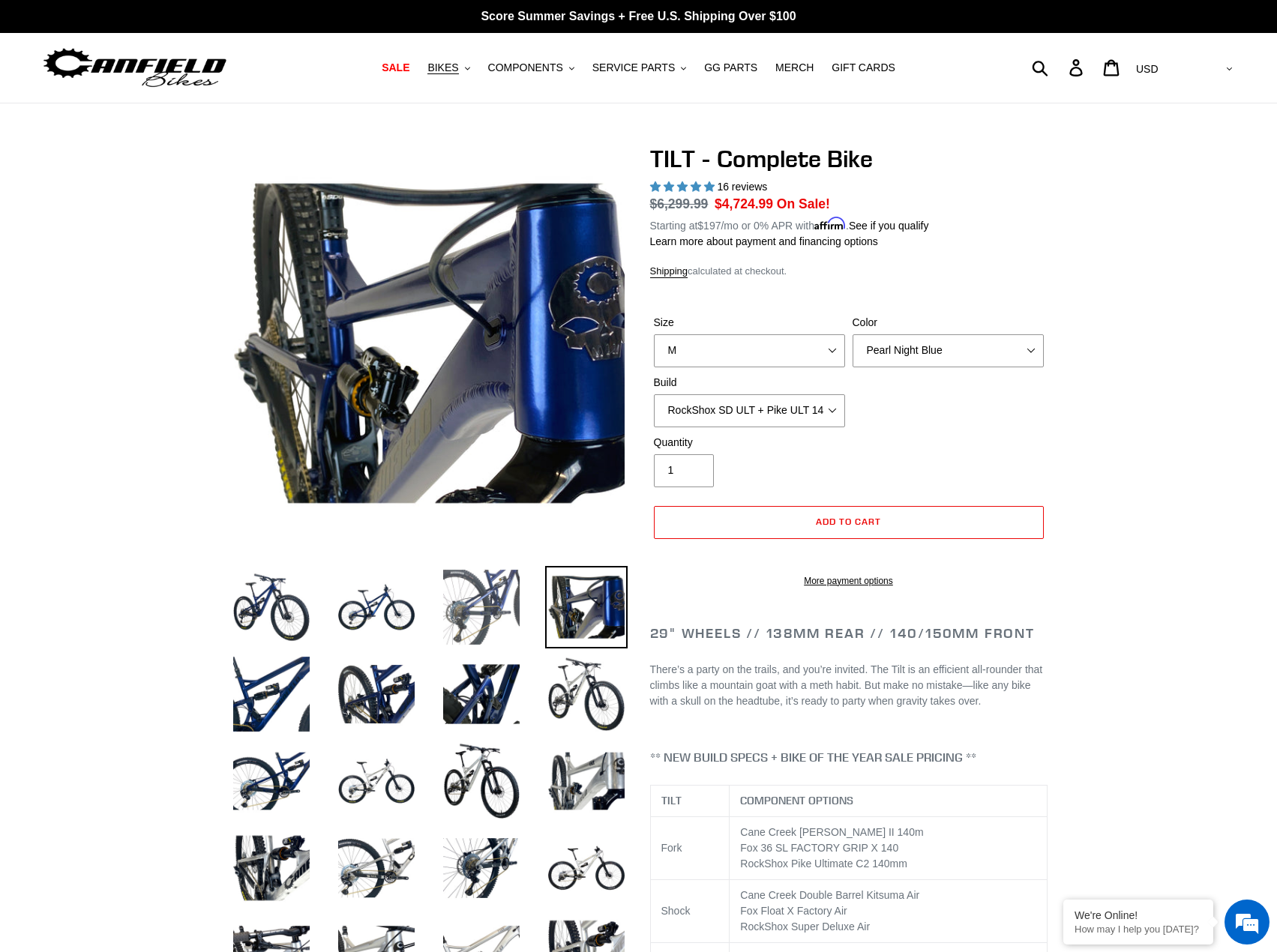
click at [471, 609] on img at bounding box center [482, 608] width 83 height 83
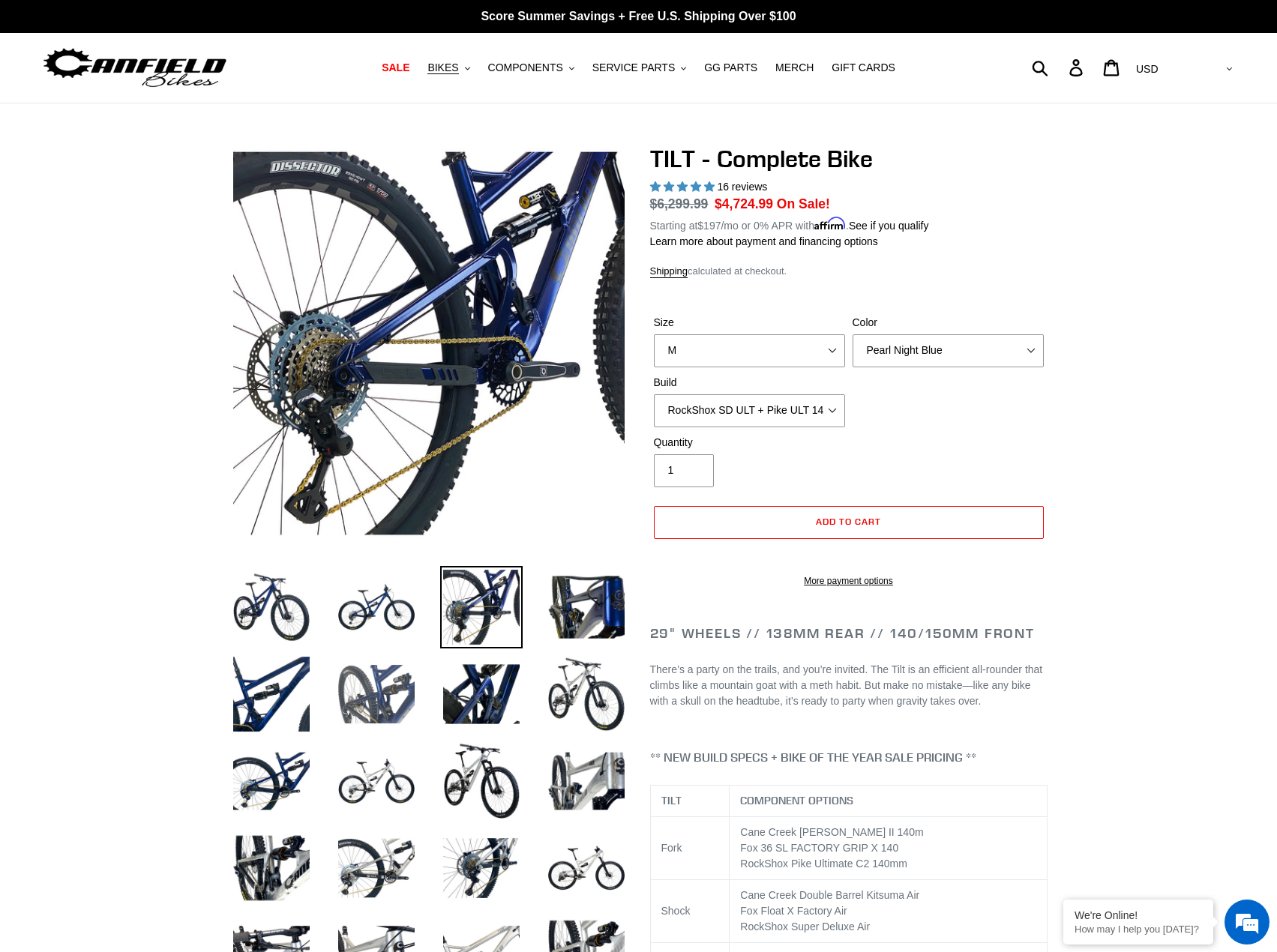
click at [394, 690] on img at bounding box center [377, 694] width 83 height 83
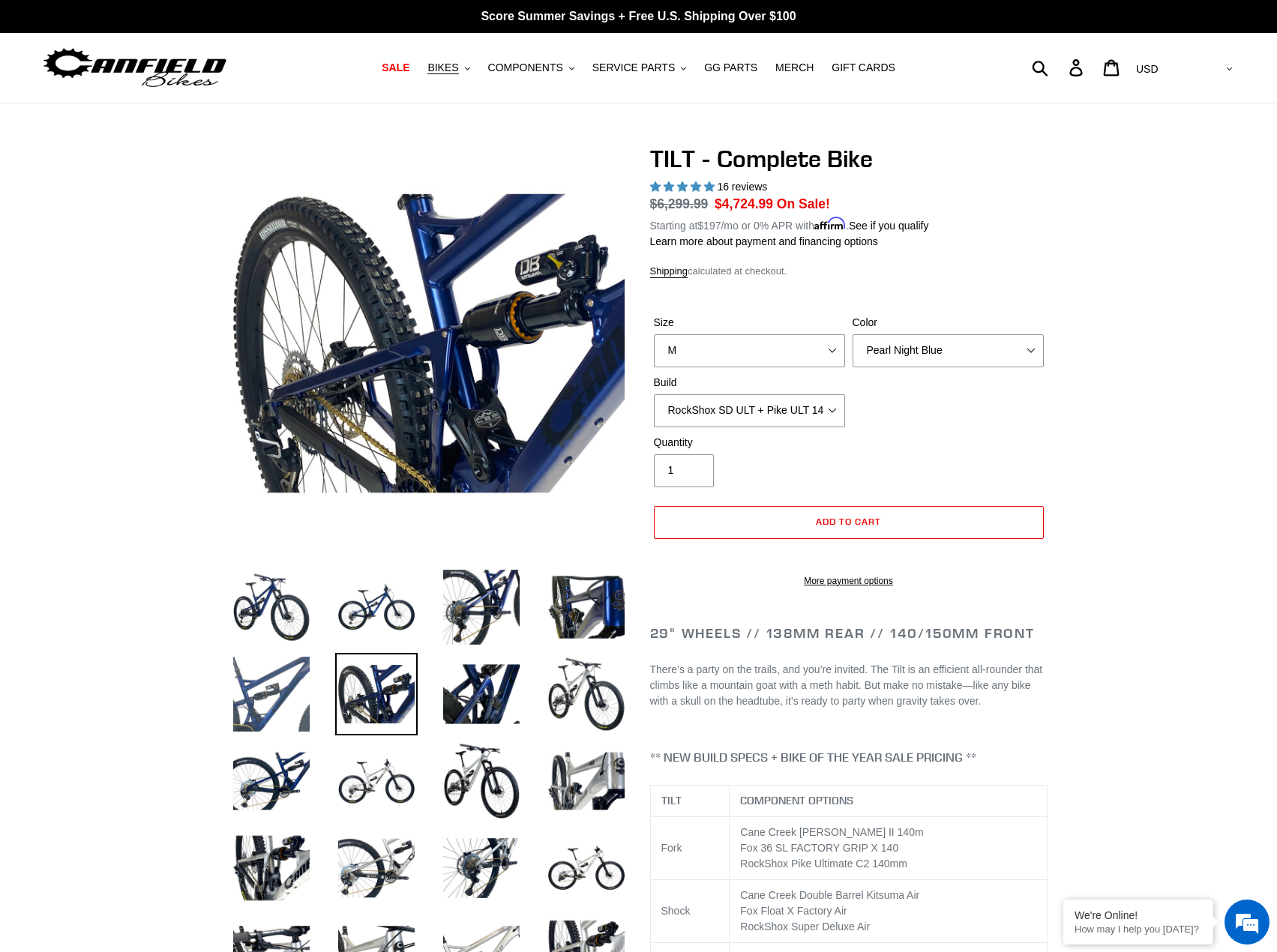
click at [276, 702] on img at bounding box center [272, 694] width 83 height 83
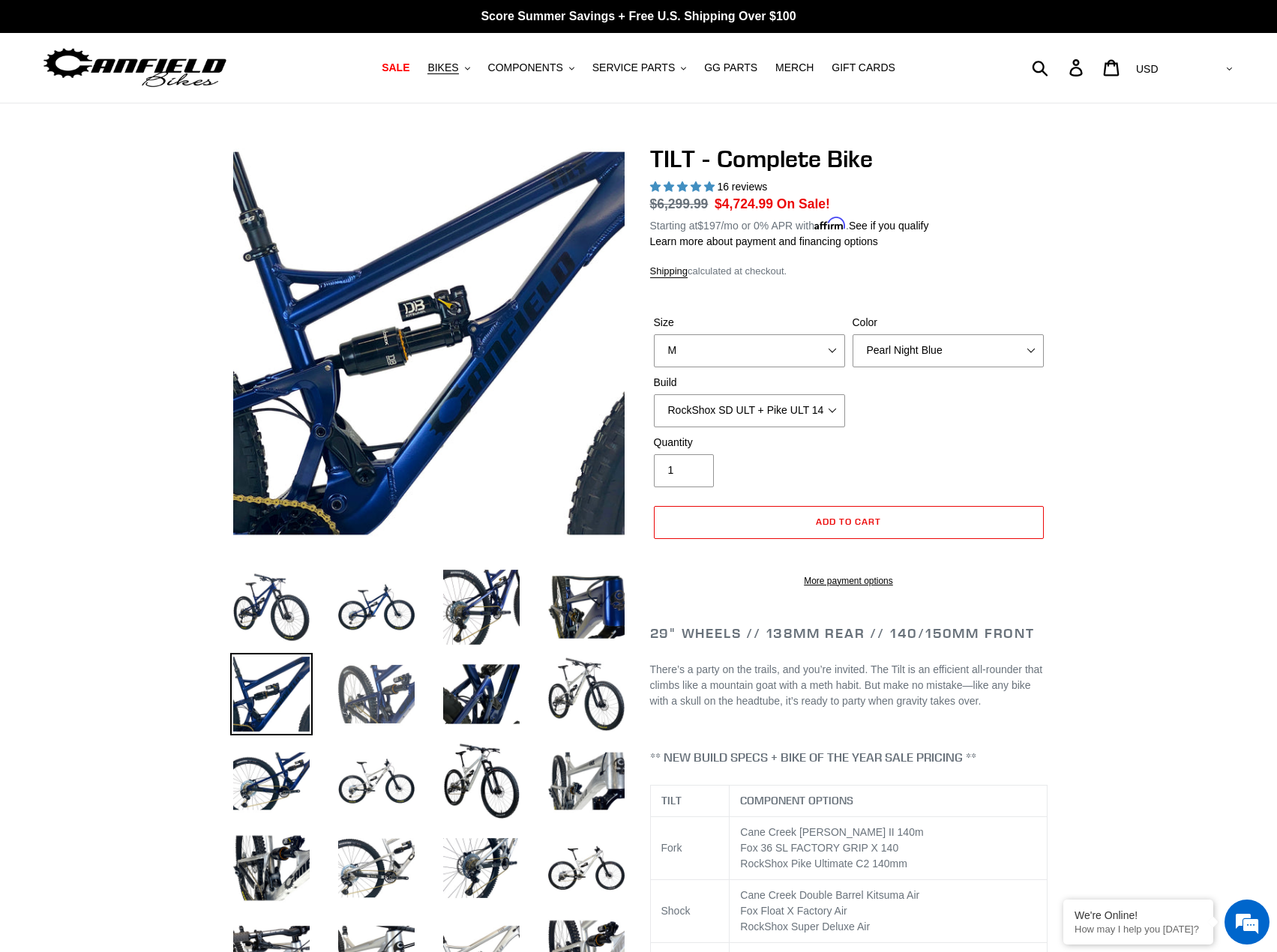
click at [382, 709] on img at bounding box center [377, 694] width 83 height 83
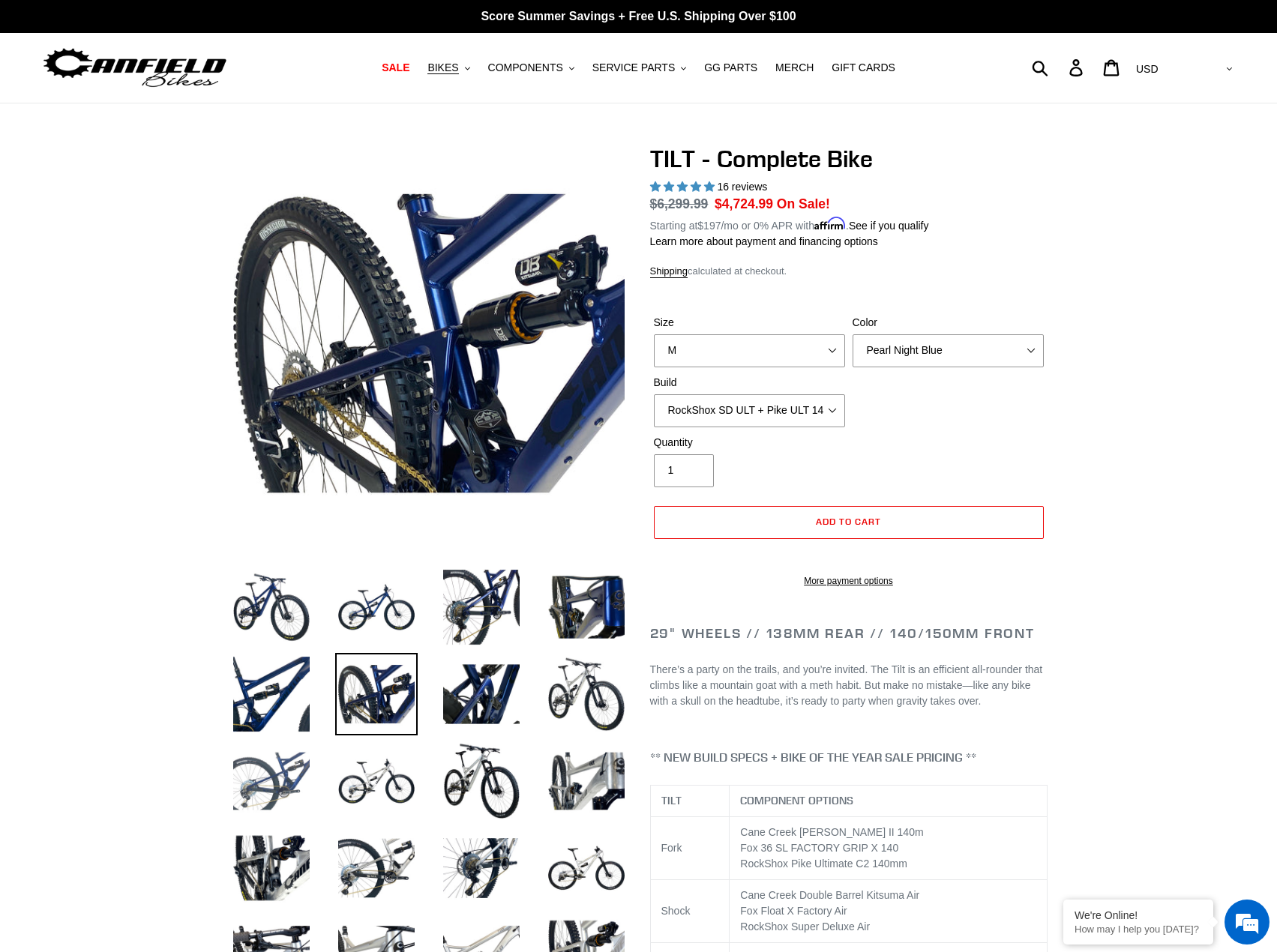
click at [277, 761] on img at bounding box center [272, 782] width 83 height 83
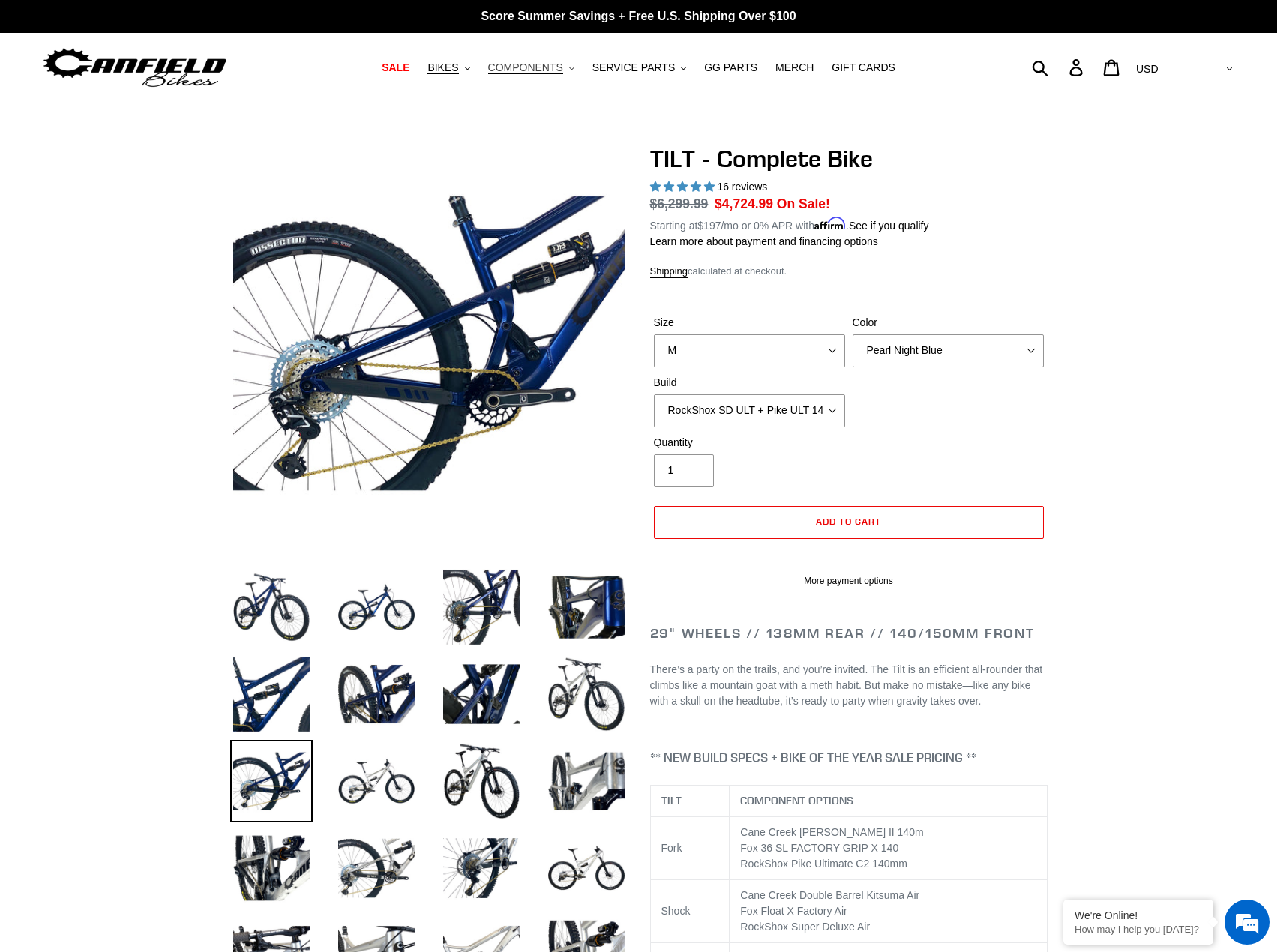
click at [563, 66] on span "COMPONENTS" at bounding box center [525, 68] width 75 height 13
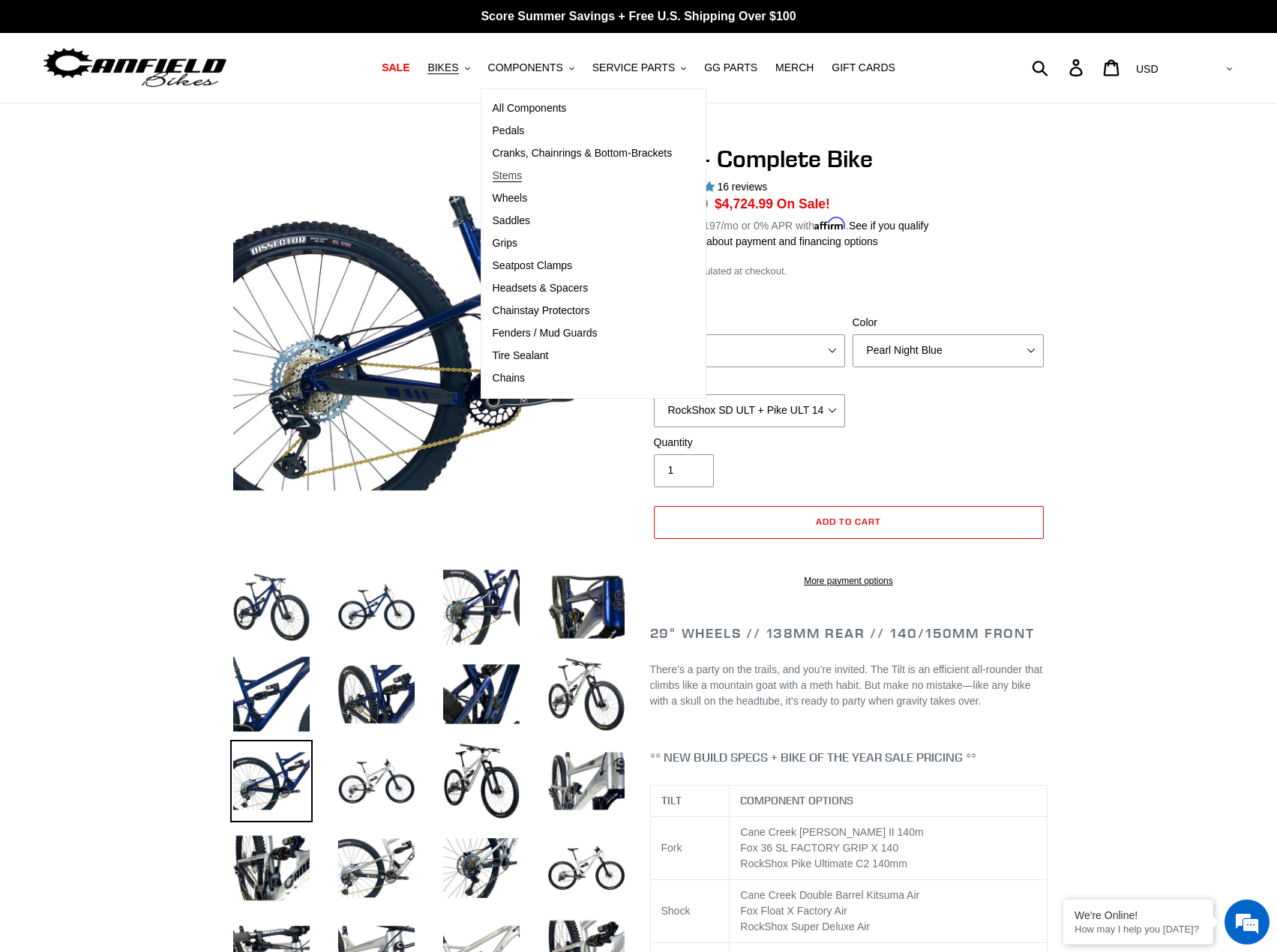
click at [521, 173] on span "Stems" at bounding box center [507, 176] width 30 height 13
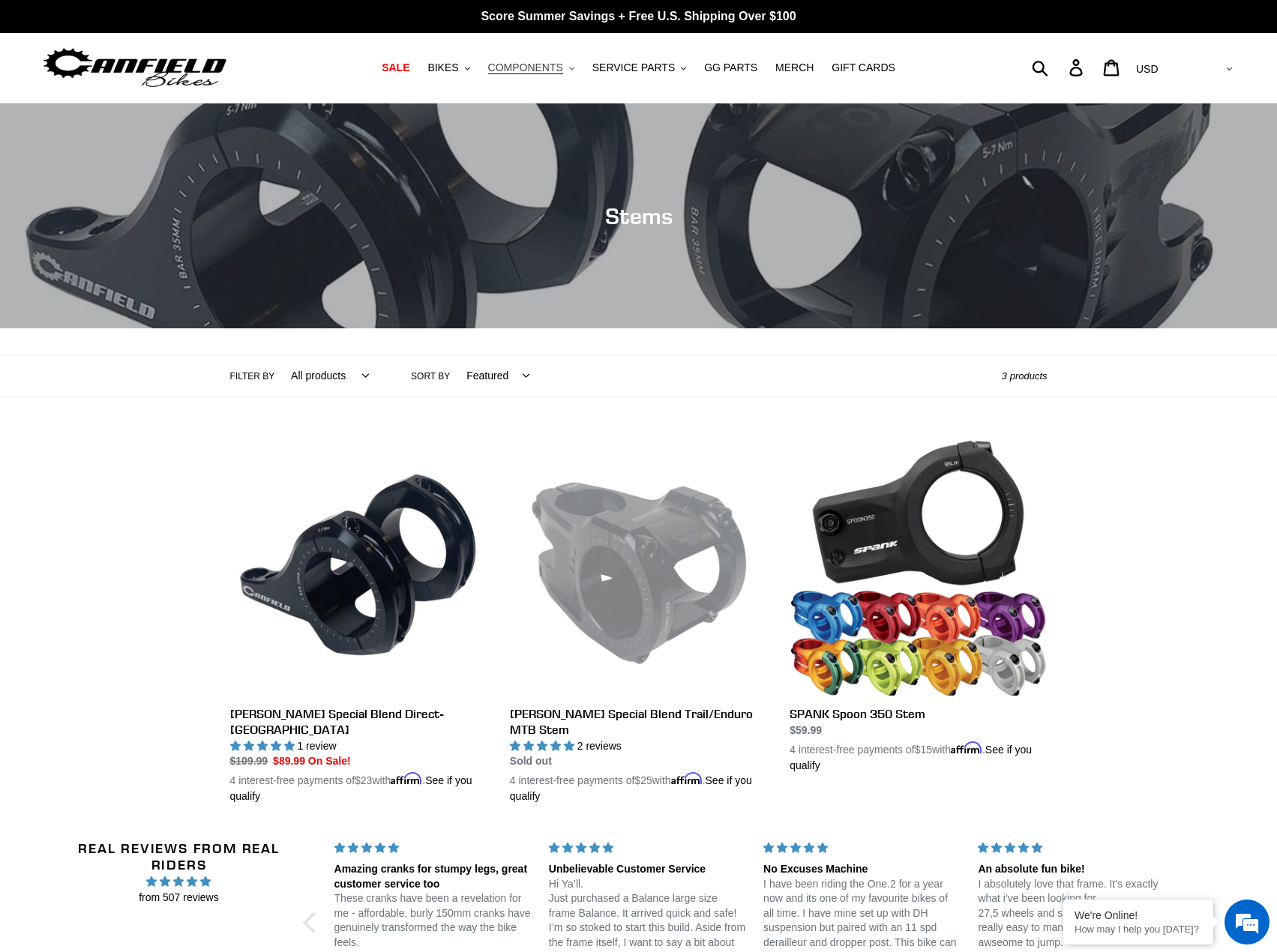
click at [553, 69] on span "COMPONENTS" at bounding box center [525, 68] width 75 height 13
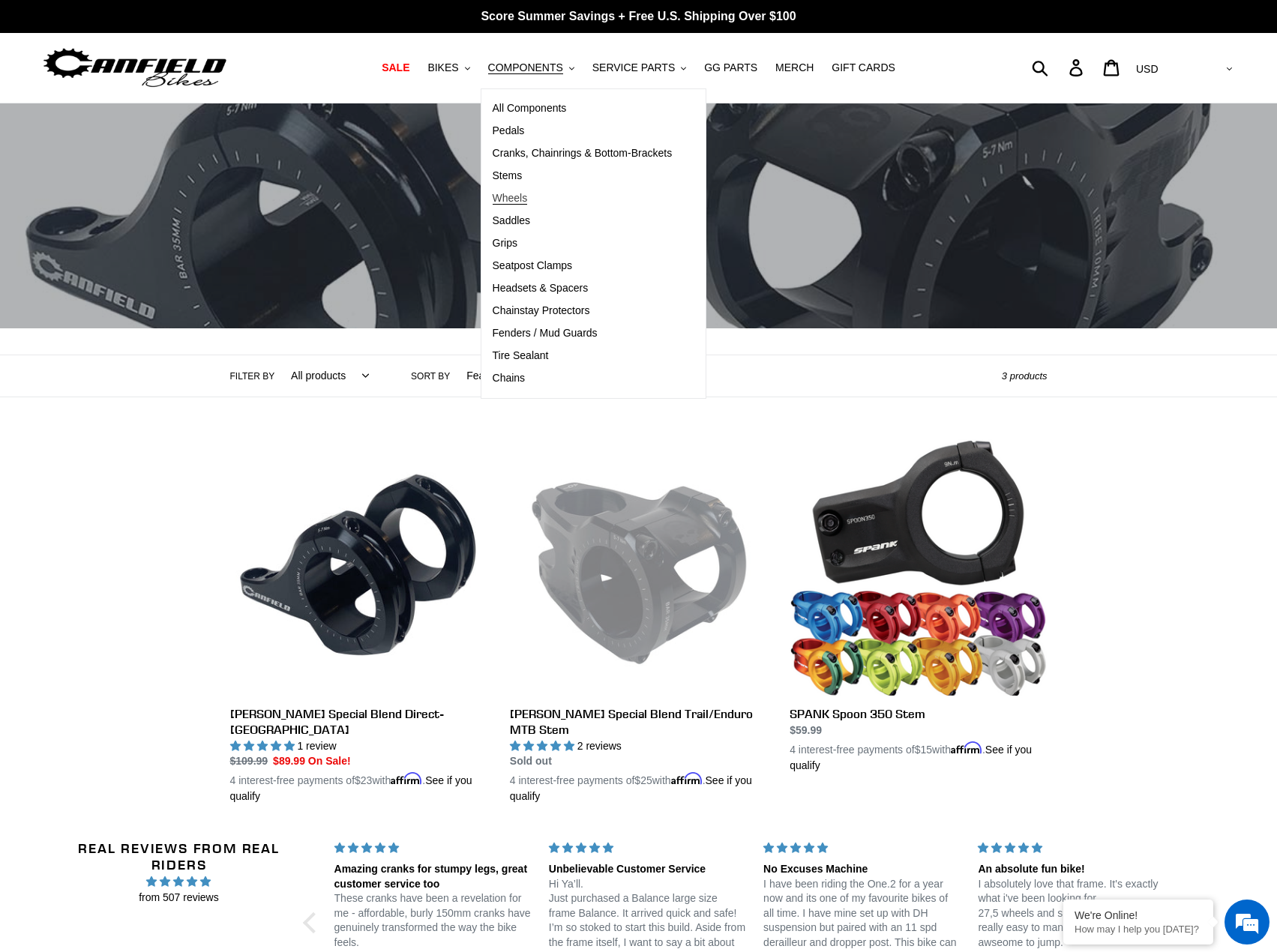
click at [519, 198] on span "Wheels" at bounding box center [510, 199] width 35 height 13
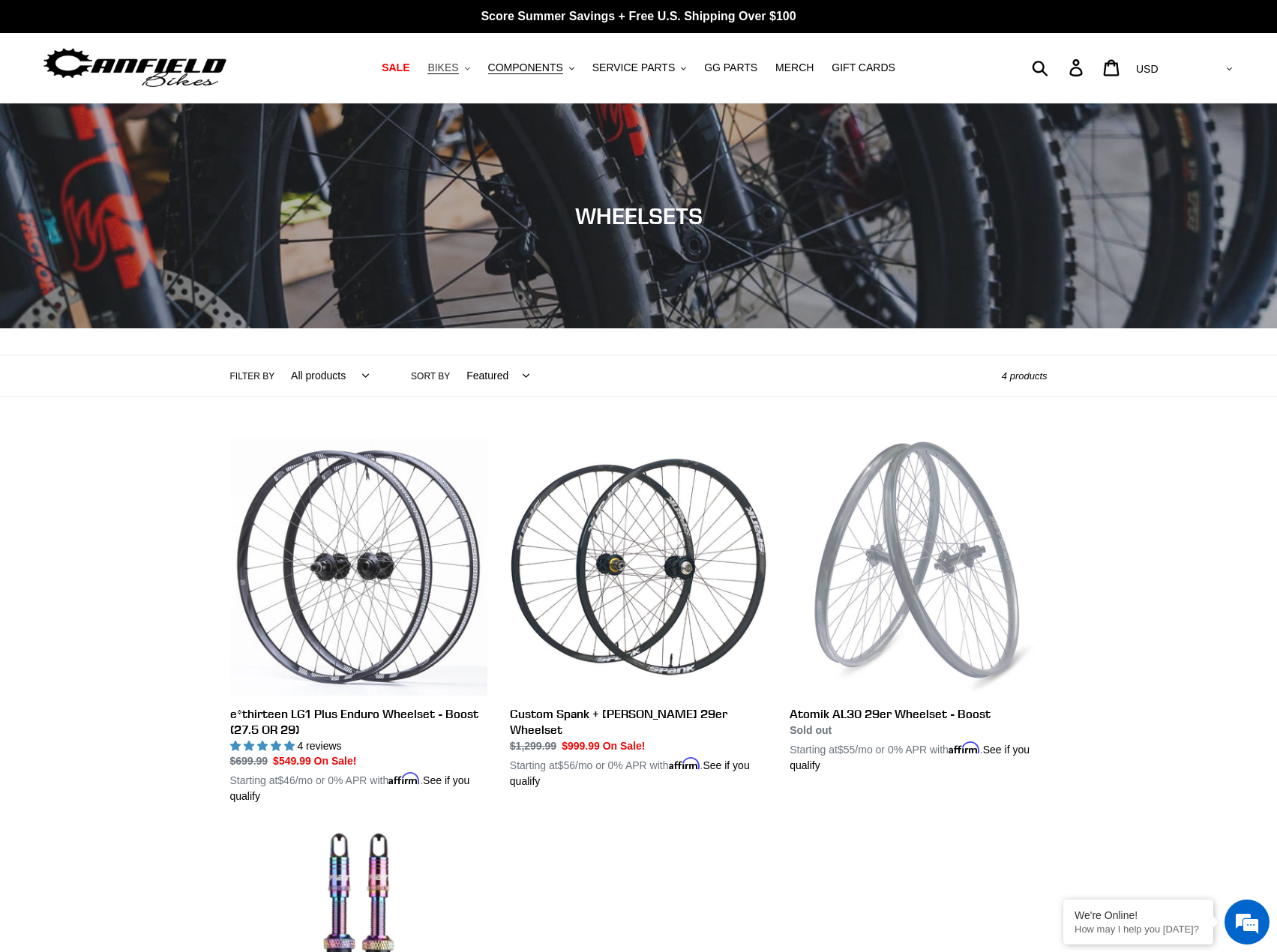
click at [470, 68] on icon "button" at bounding box center [468, 67] width 6 height 3
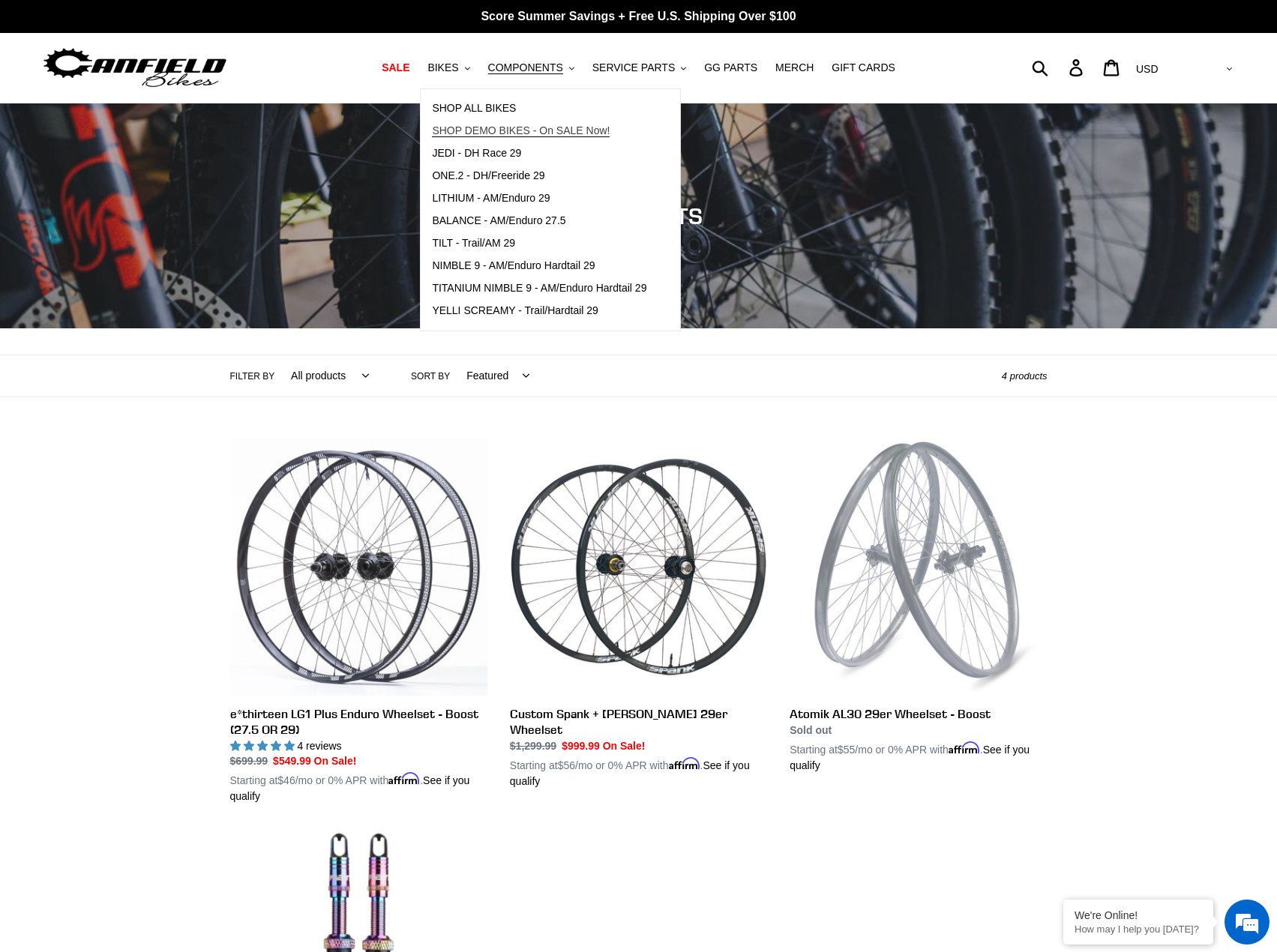
click at [535, 131] on span "SHOP DEMO BIKES - On SALE Now!" at bounding box center [520, 131] width 178 height 13
